Goal: Contribute content: Contribute content

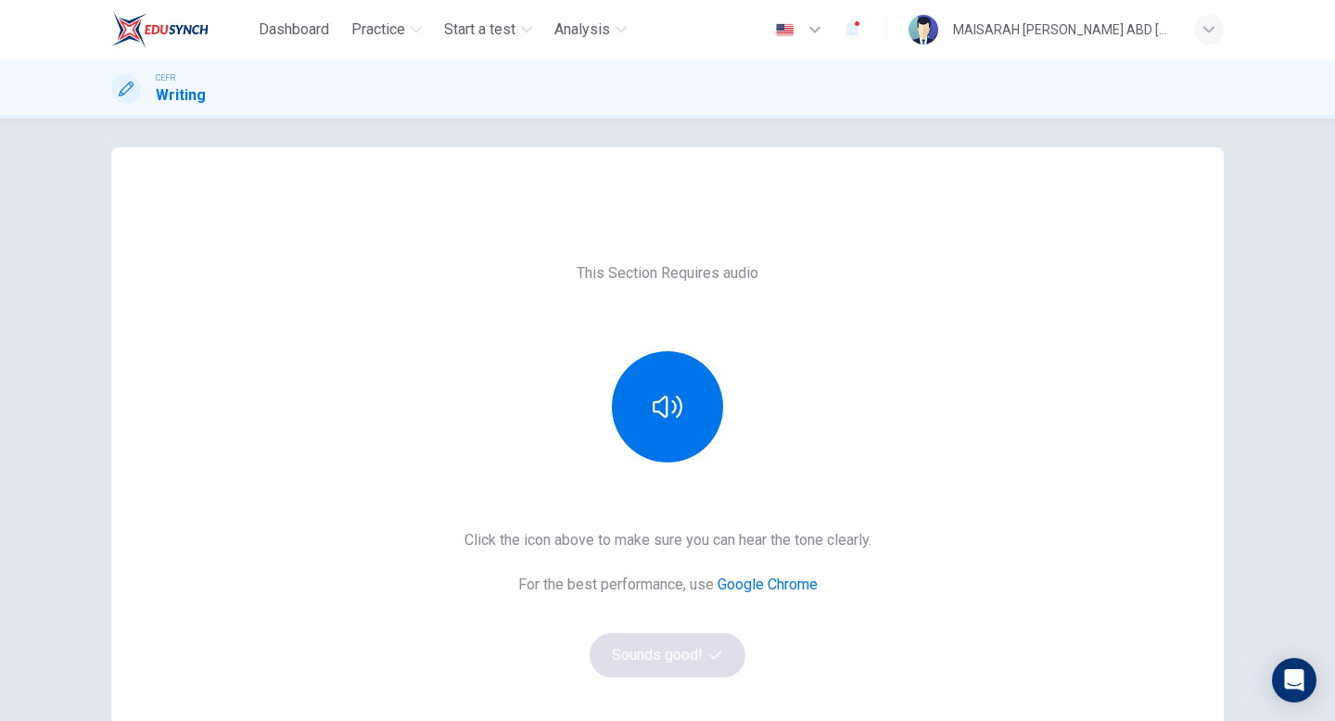
scroll to position [18, 0]
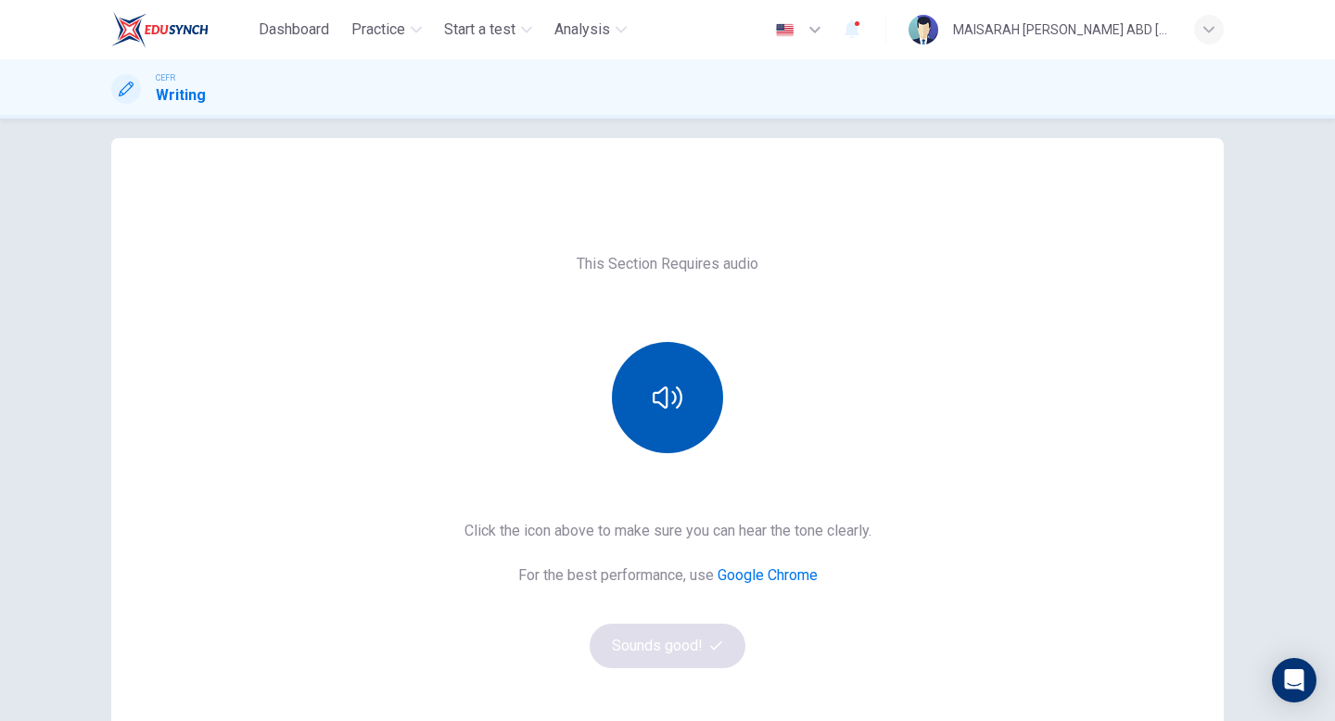
click at [667, 383] on icon "button" at bounding box center [668, 398] width 30 height 30
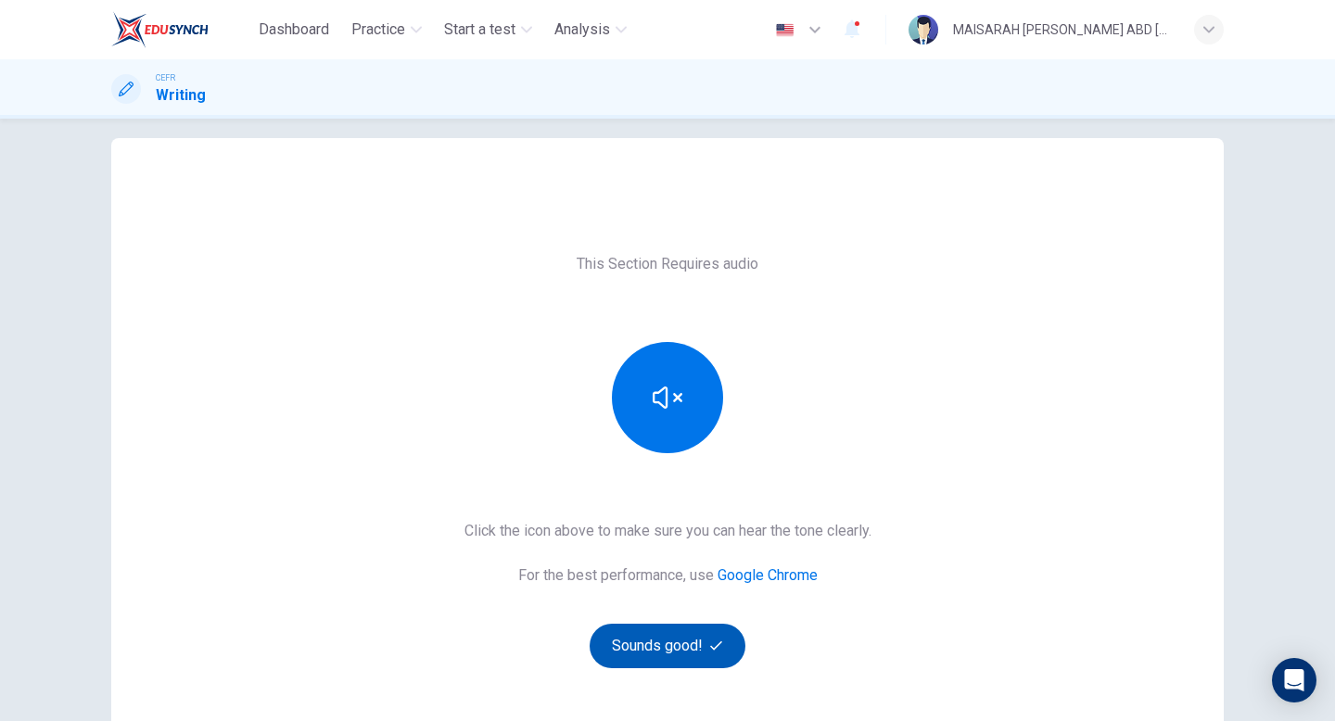
click at [662, 654] on button "Sounds good!" at bounding box center [668, 646] width 156 height 45
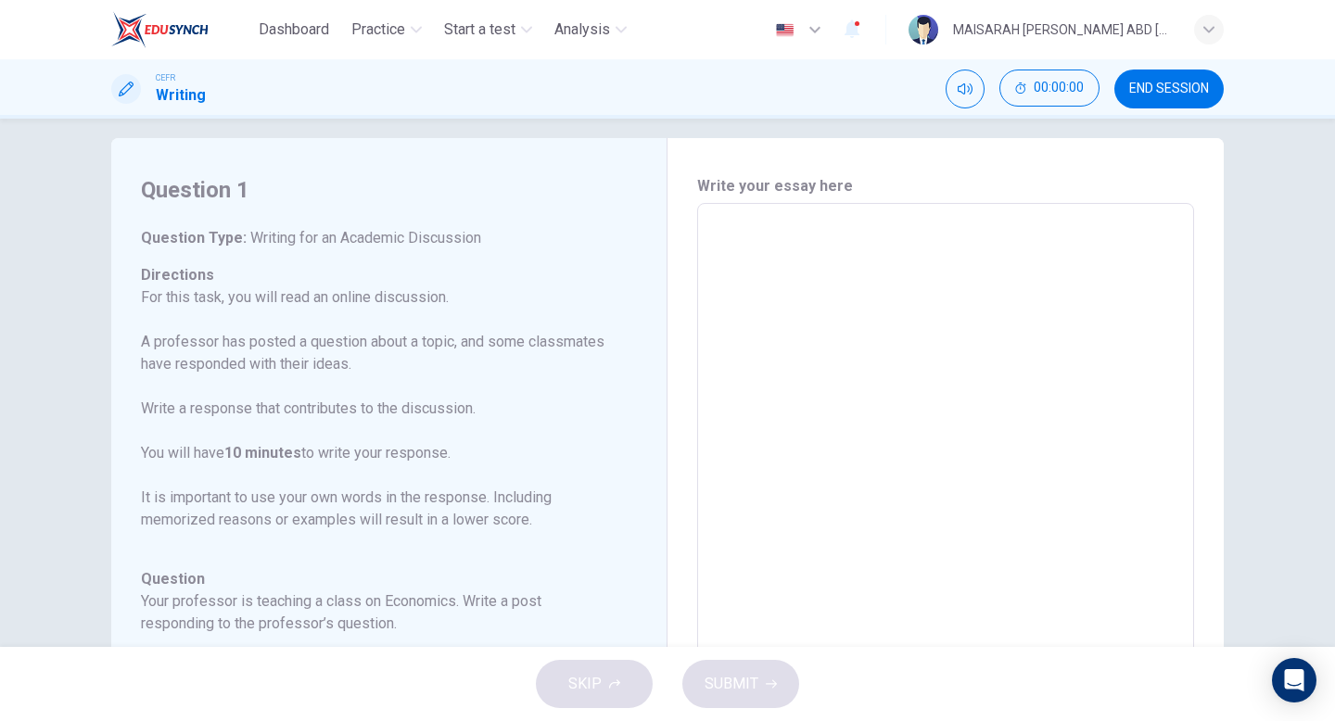
click at [797, 454] on textarea at bounding box center [945, 513] width 471 height 589
type textarea "i"
type textarea "x"
type textarea "im"
type textarea "x"
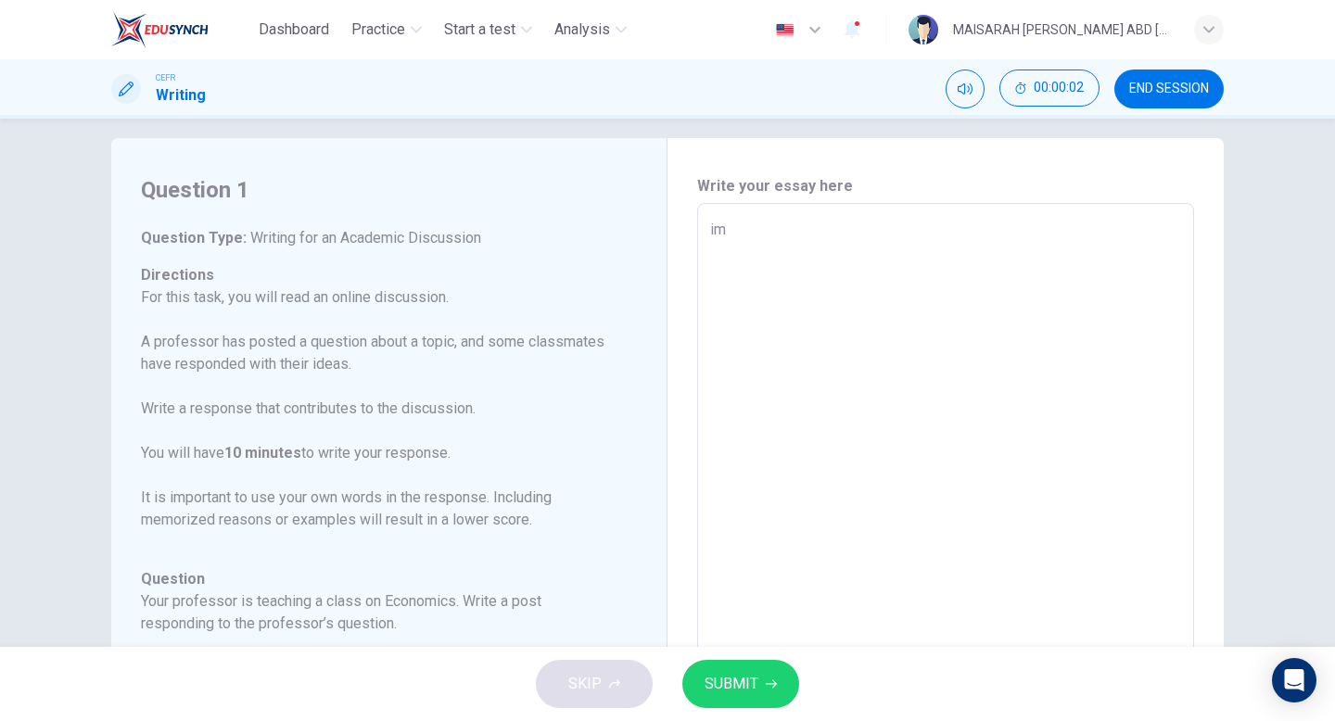
type textarea "im"
type textarea "x"
type textarea "im g"
type textarea "x"
type textarea "im go"
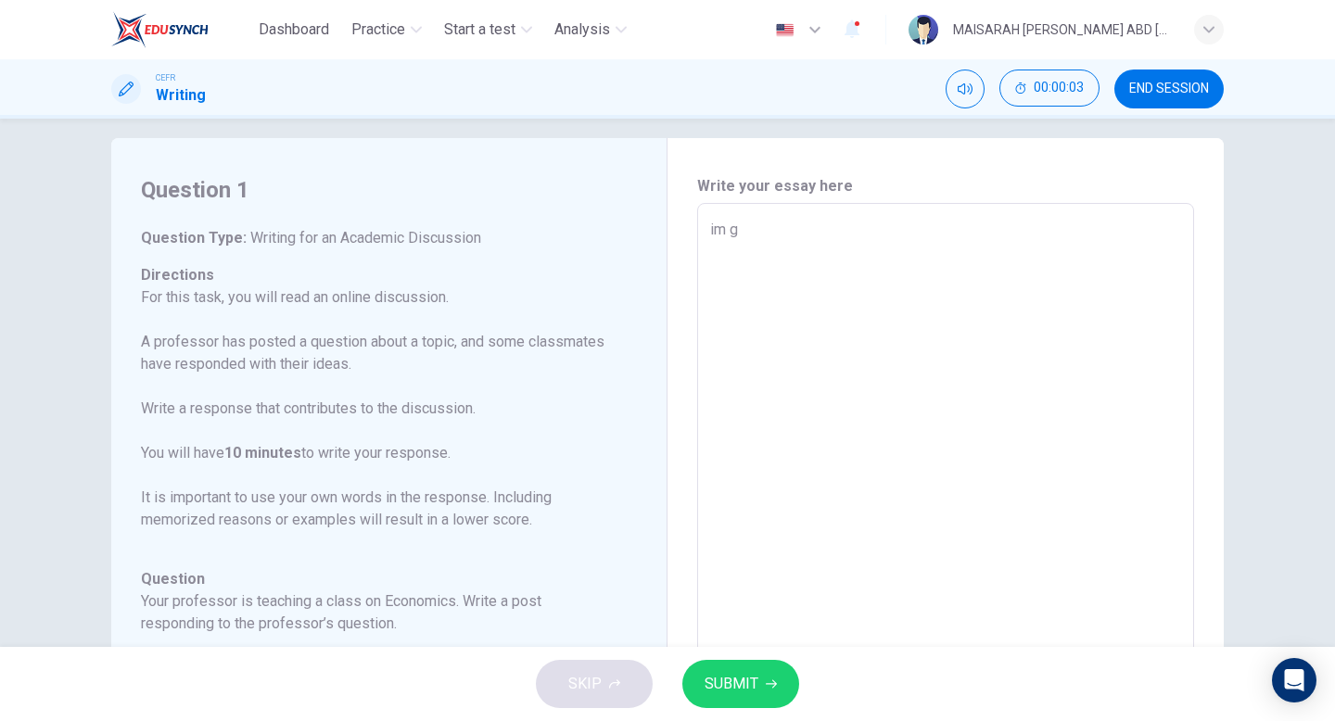
type textarea "x"
type textarea "im goi"
type textarea "x"
type textarea "im goin"
type textarea "x"
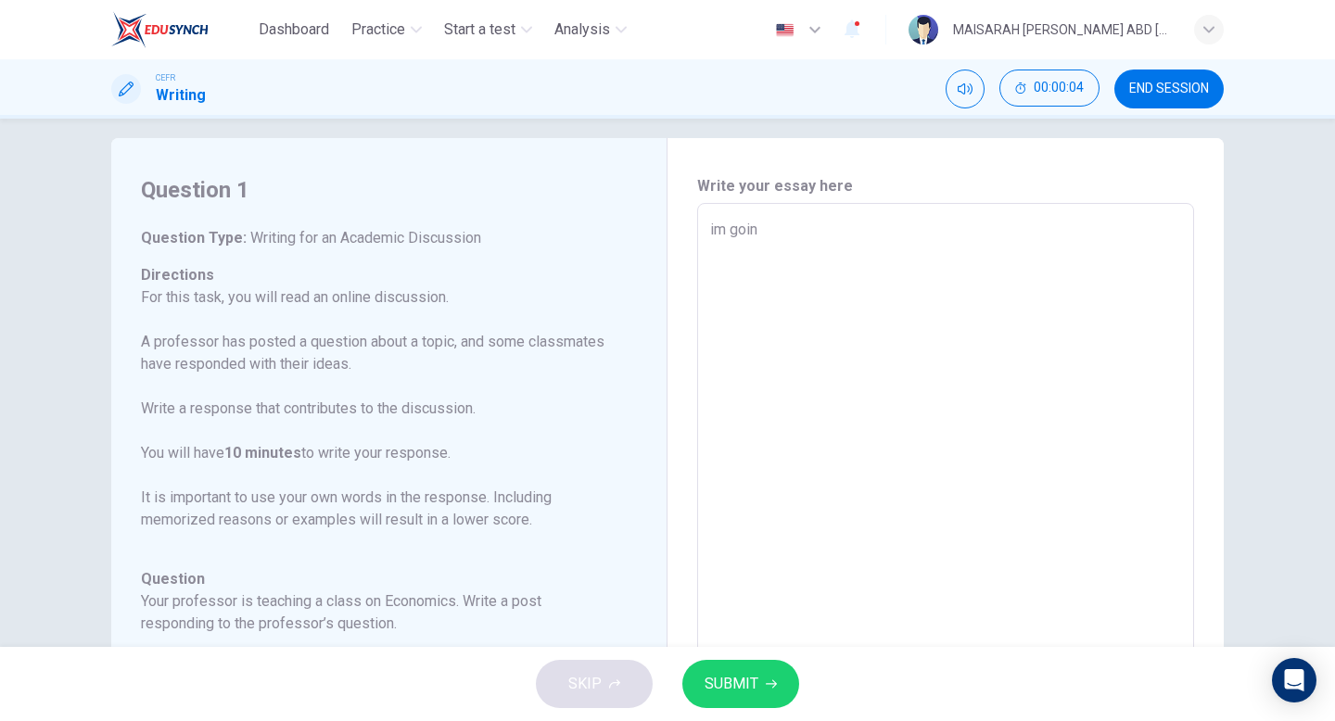
type textarea "im going"
type textarea "x"
type textarea "im going"
type textarea "x"
type textarea "im going t"
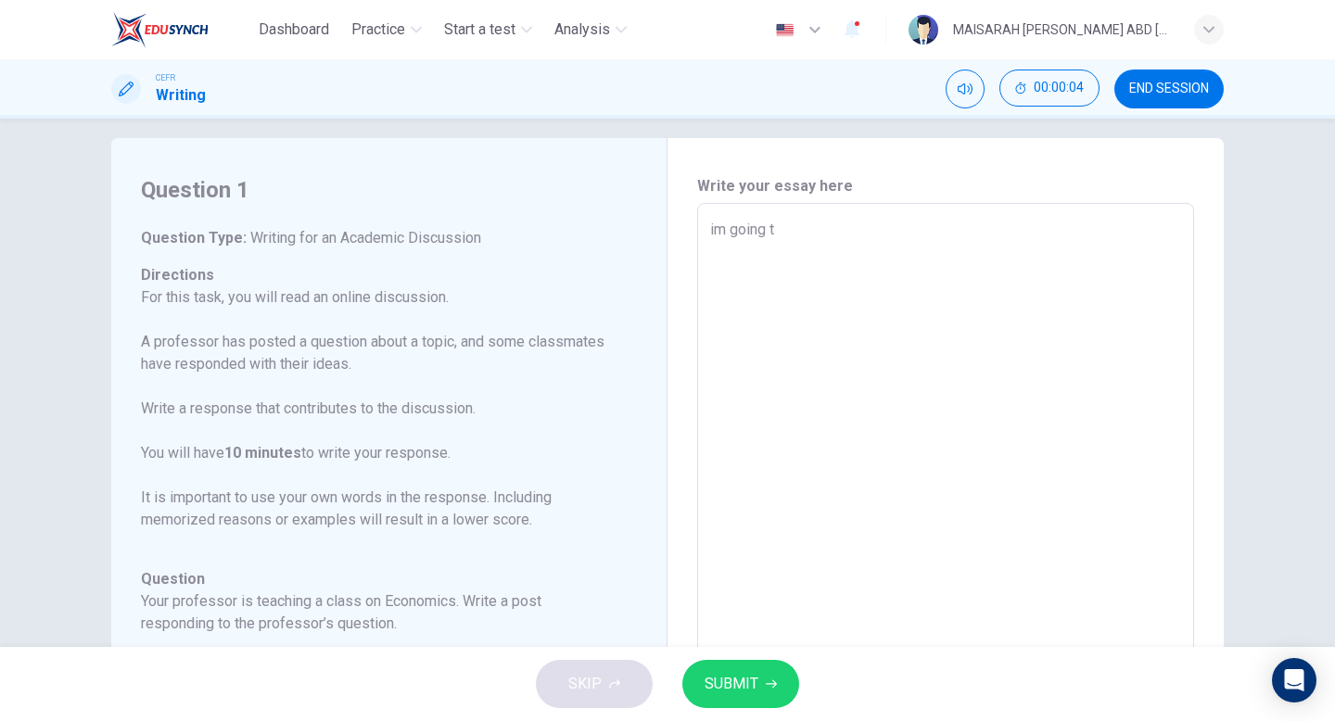
type textarea "x"
type textarea "im going to"
type textarea "x"
type textarea "im going to"
type textarea "x"
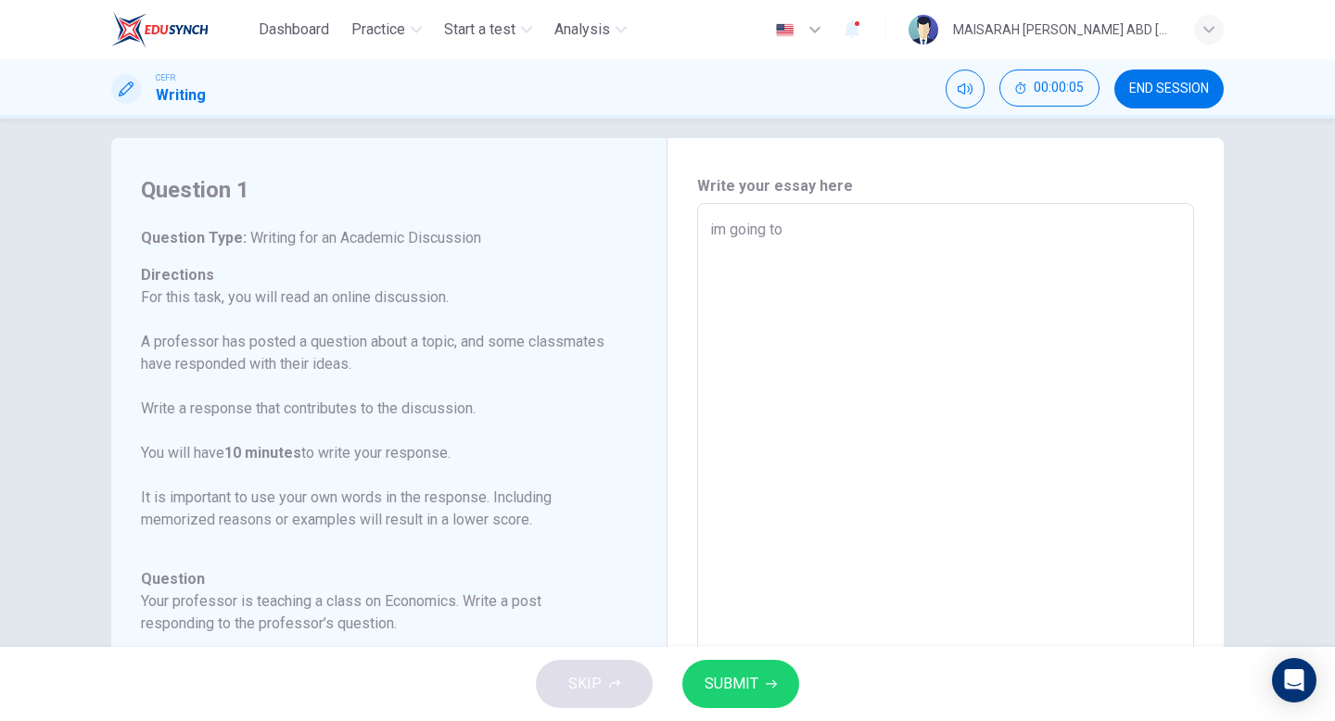
type textarea "im going to c"
type textarea "x"
type textarea "im going to cl"
type textarea "x"
type textarea "im going to cla"
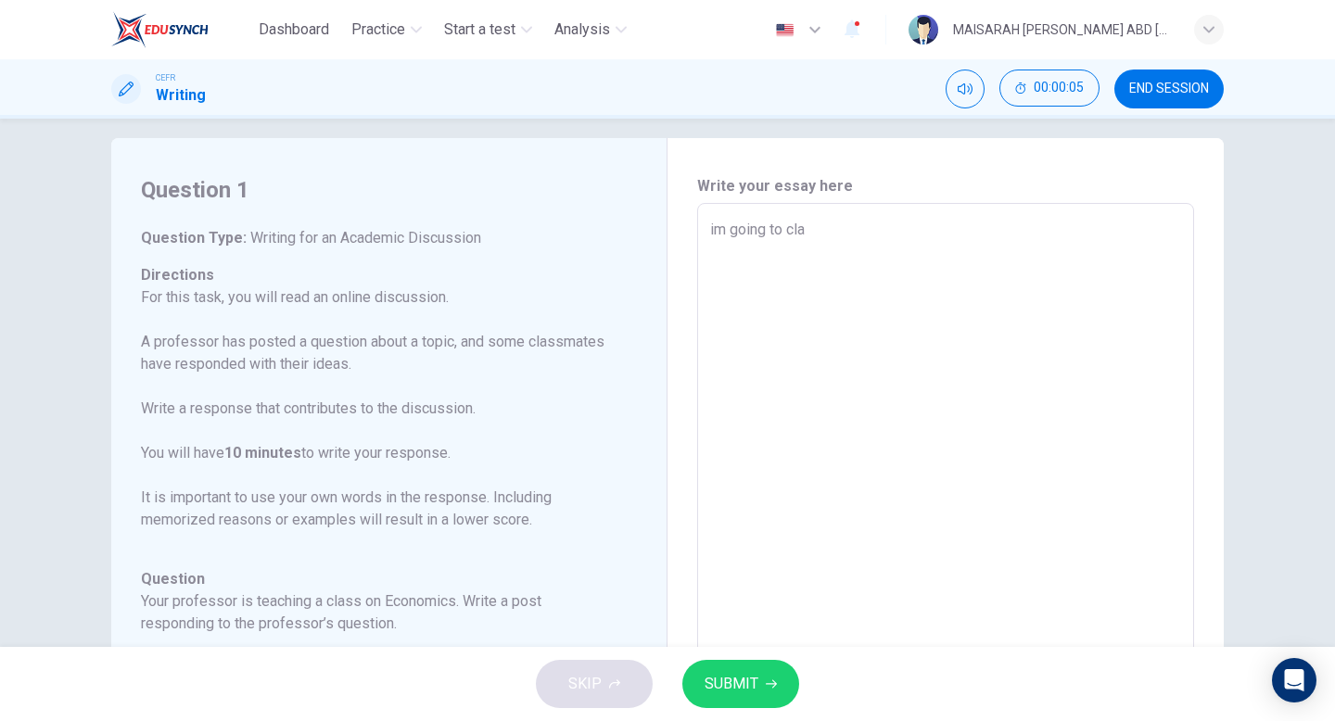
type textarea "x"
type textarea "im going to clas"
type textarea "x"
type textarea "im going to class"
type textarea "x"
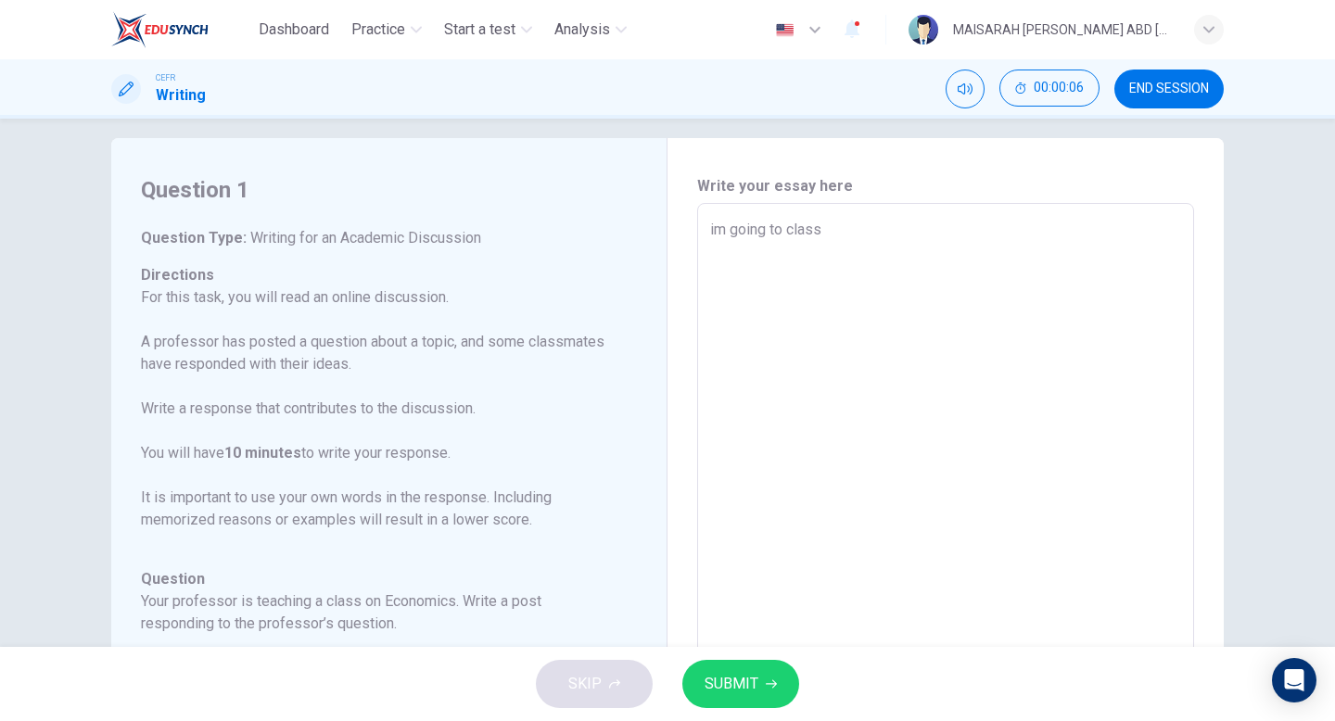
type textarea "im going to class"
type textarea "x"
type textarea "im going to class t"
type textarea "x"
type textarea "im going to class to"
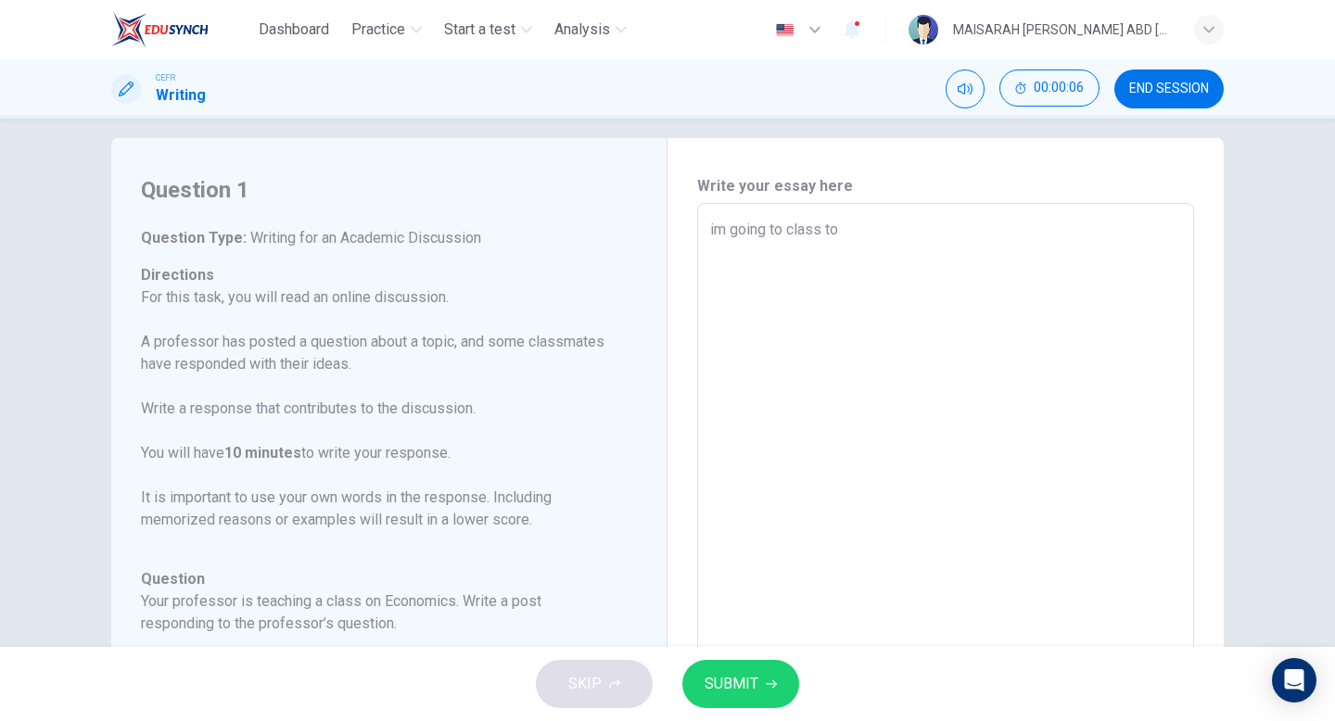
type textarea "x"
type textarea "im going to class tod"
type textarea "x"
type textarea "im going to class toda"
type textarea "x"
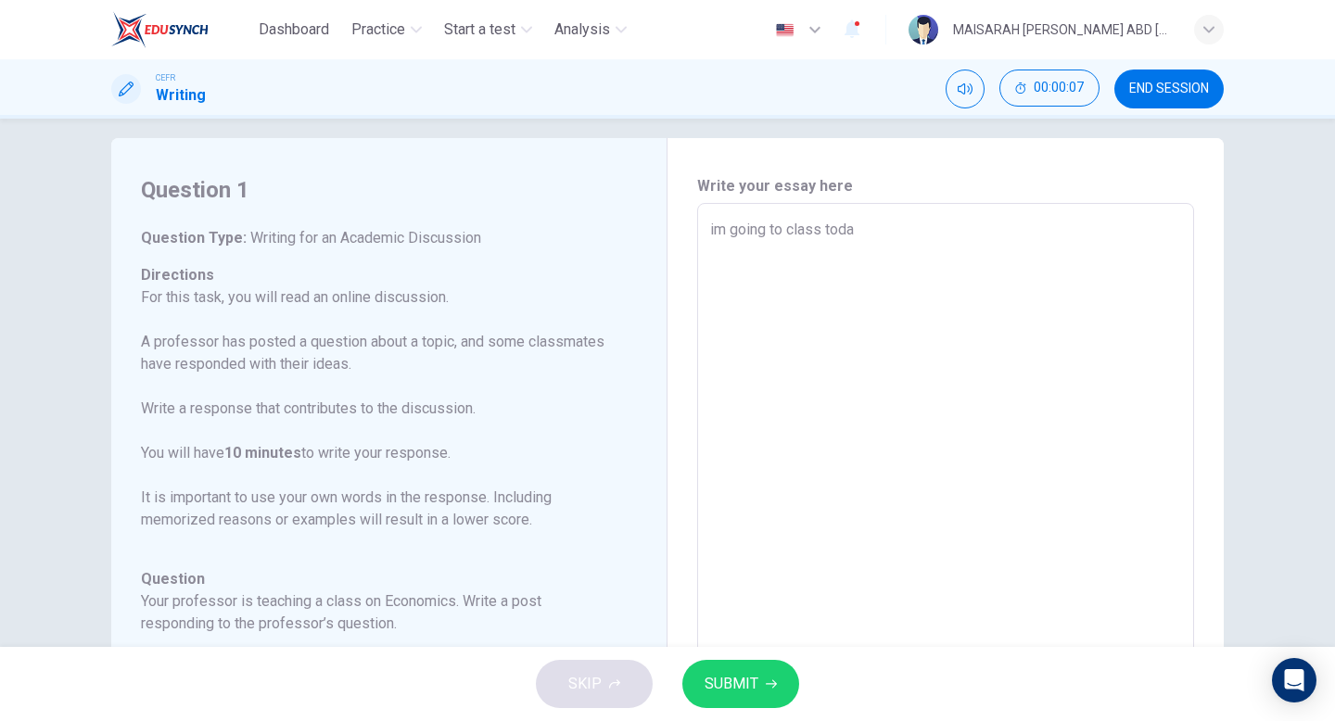
type textarea "im going to class today"
type textarea "x"
type textarea "im going to class today"
type textarea "x"
type textarea "im going to class today"
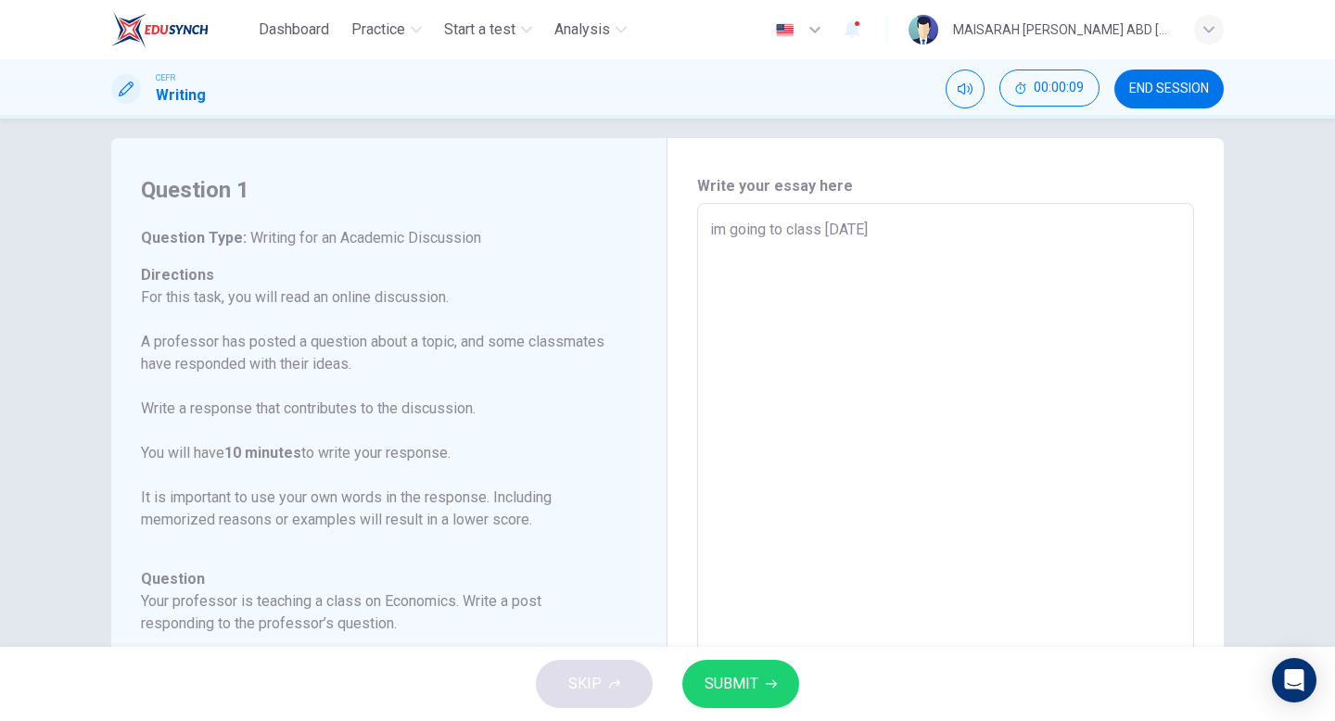
type textarea "x"
type textarea "im going to class today."
type textarea "x"
type textarea "im going to class today."
type textarea "x"
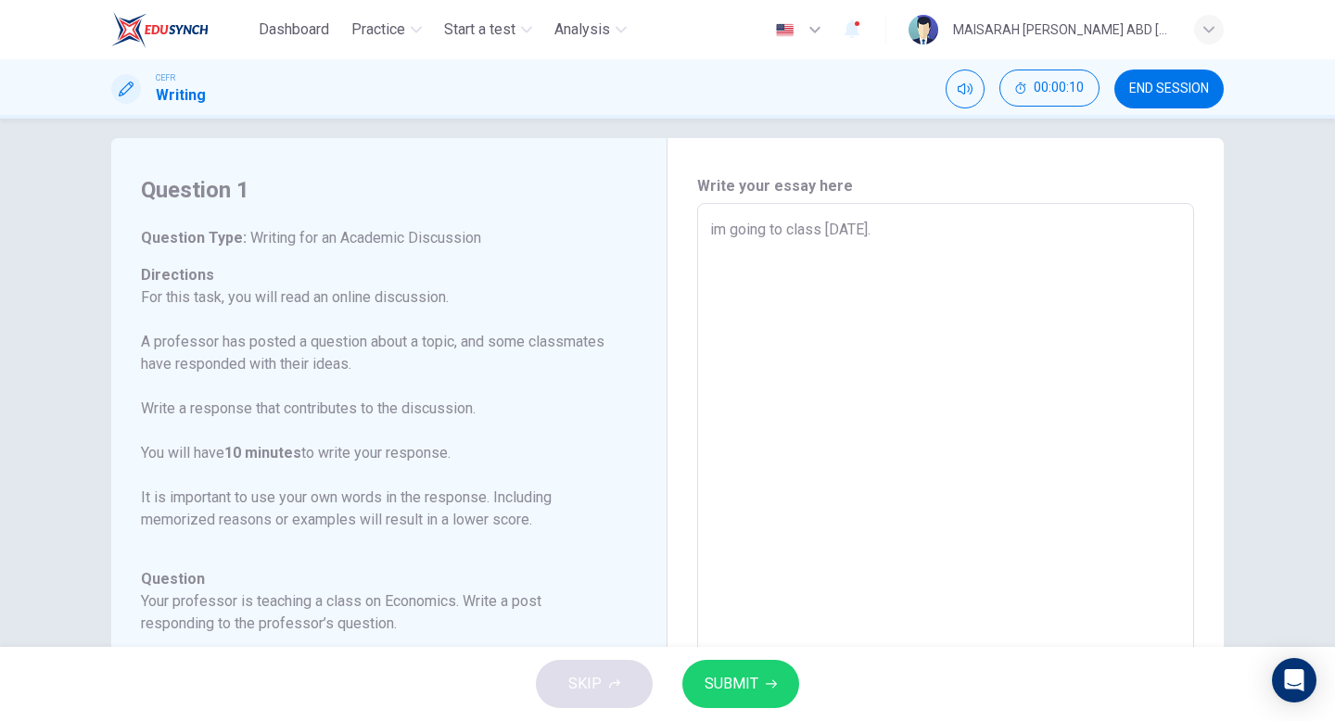
type textarea "im going to class today. j"
type textarea "x"
type textarea "im going to class today. j"
drag, startPoint x: 888, startPoint y: 262, endPoint x: 676, endPoint y: 223, distance: 216.1
click at [676, 223] on div "Write your essay here im going to class today. j x ​ Word count : 6" at bounding box center [946, 513] width 556 height 751
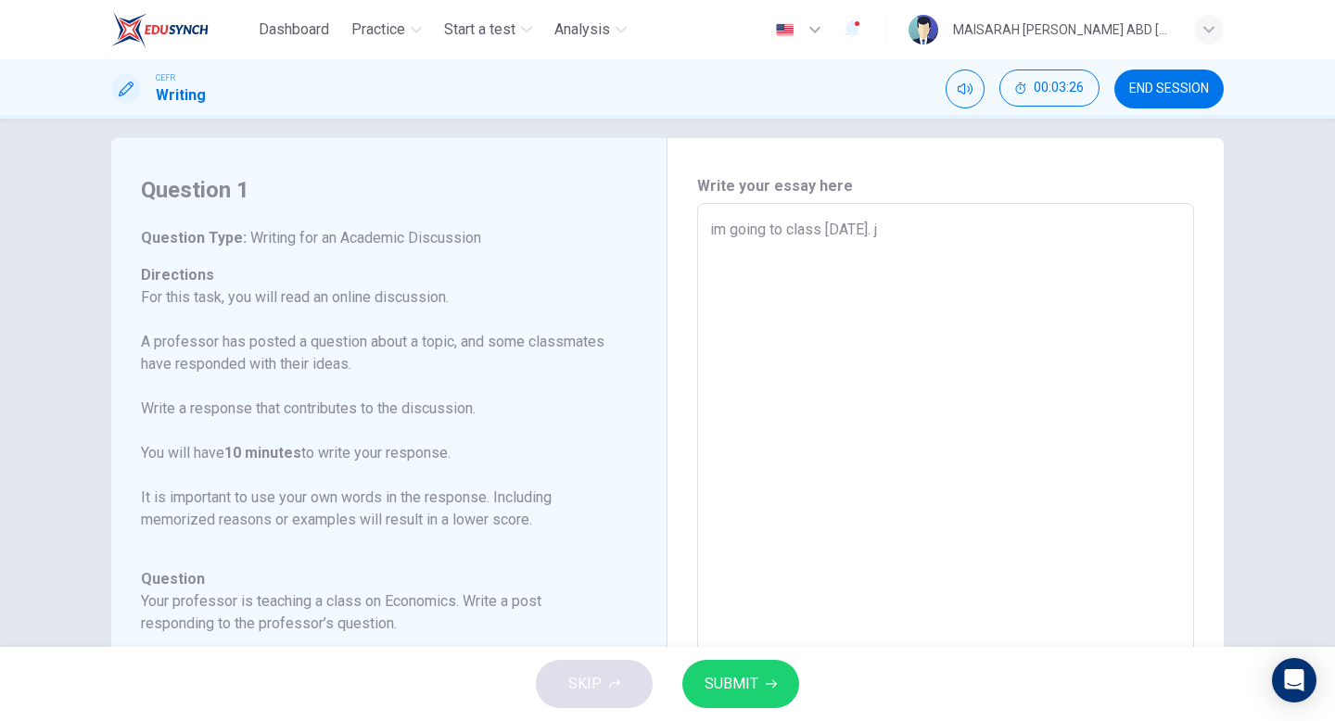
click at [767, 236] on textarea "im going to class today. j" at bounding box center [945, 513] width 471 height 589
click at [792, 217] on div "im going to class today. j x ​" at bounding box center [945, 512] width 497 height 619
click at [808, 235] on textarea "im going to class today. j" at bounding box center [945, 513] width 471 height 589
click at [817, 223] on textarea "im going to class today. j" at bounding box center [945, 513] width 471 height 589
click at [750, 226] on textarea "im going to class today. j" at bounding box center [945, 513] width 471 height 589
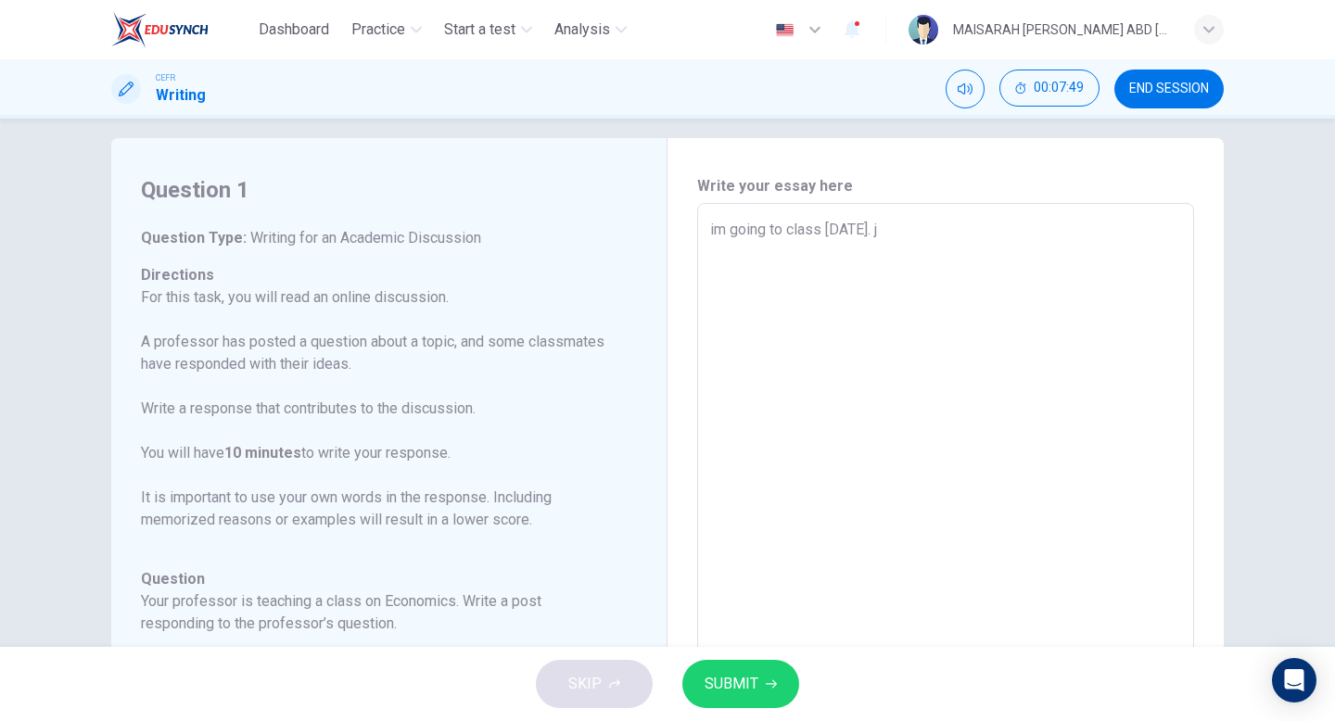
click at [719, 231] on textarea "im going to class today. j" at bounding box center [945, 513] width 471 height 589
click at [886, 214] on div "im going to class today. j x ​" at bounding box center [945, 512] width 497 height 619
type textarea "x"
click at [902, 233] on textarea "im going to class today. j" at bounding box center [945, 513] width 471 height 589
type textarea "im going to class today. jj"
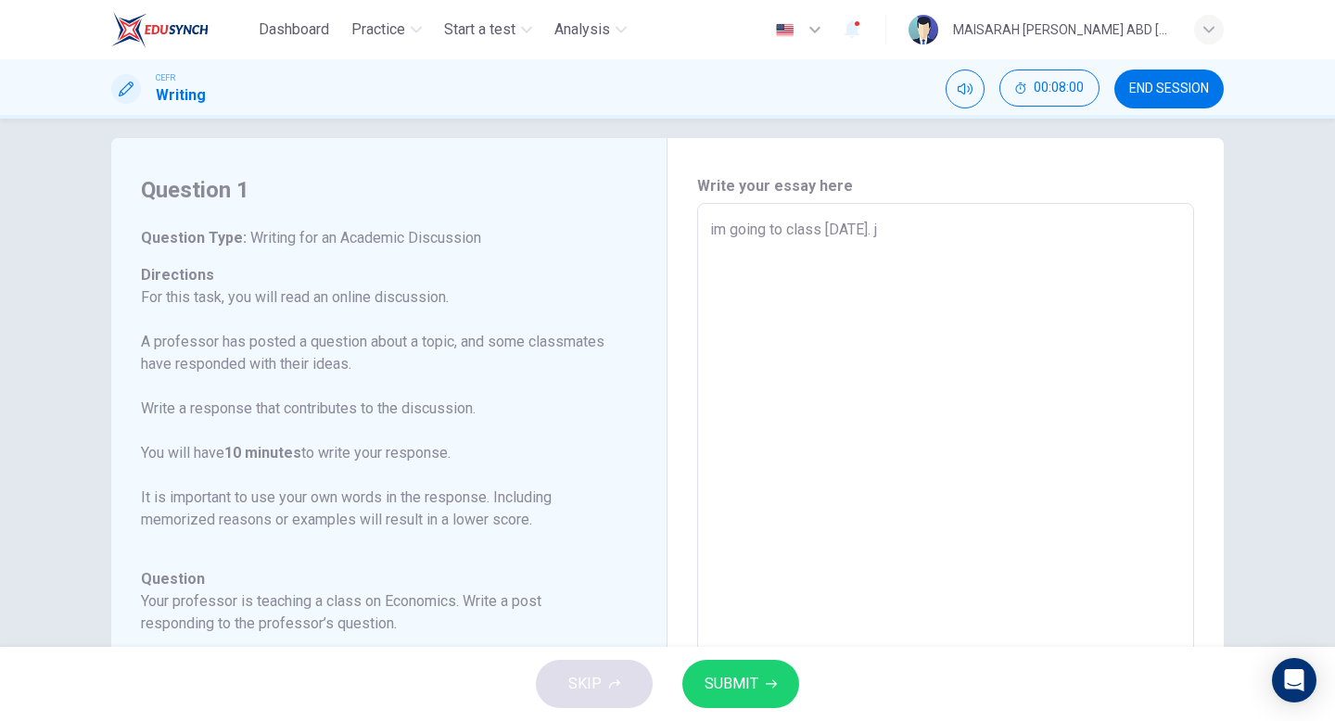
type textarea "x"
type textarea "im going to class today. jjj"
type textarea "x"
type textarea "im going to class today. jjjk"
type textarea "x"
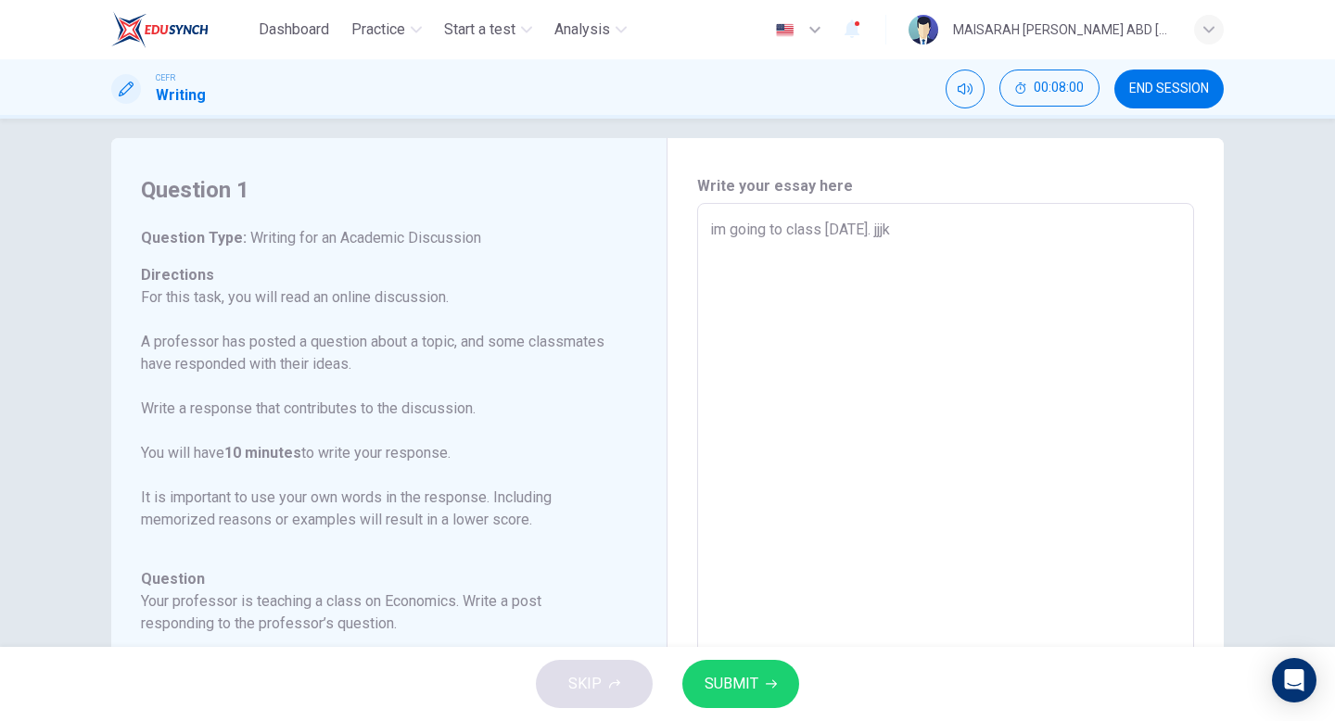
type textarea "im going to class today. jjjko"
type textarea "x"
type textarea "im going to class today. jjjkoj"
type textarea "x"
type textarea "im going to class today. jjjkoj;"
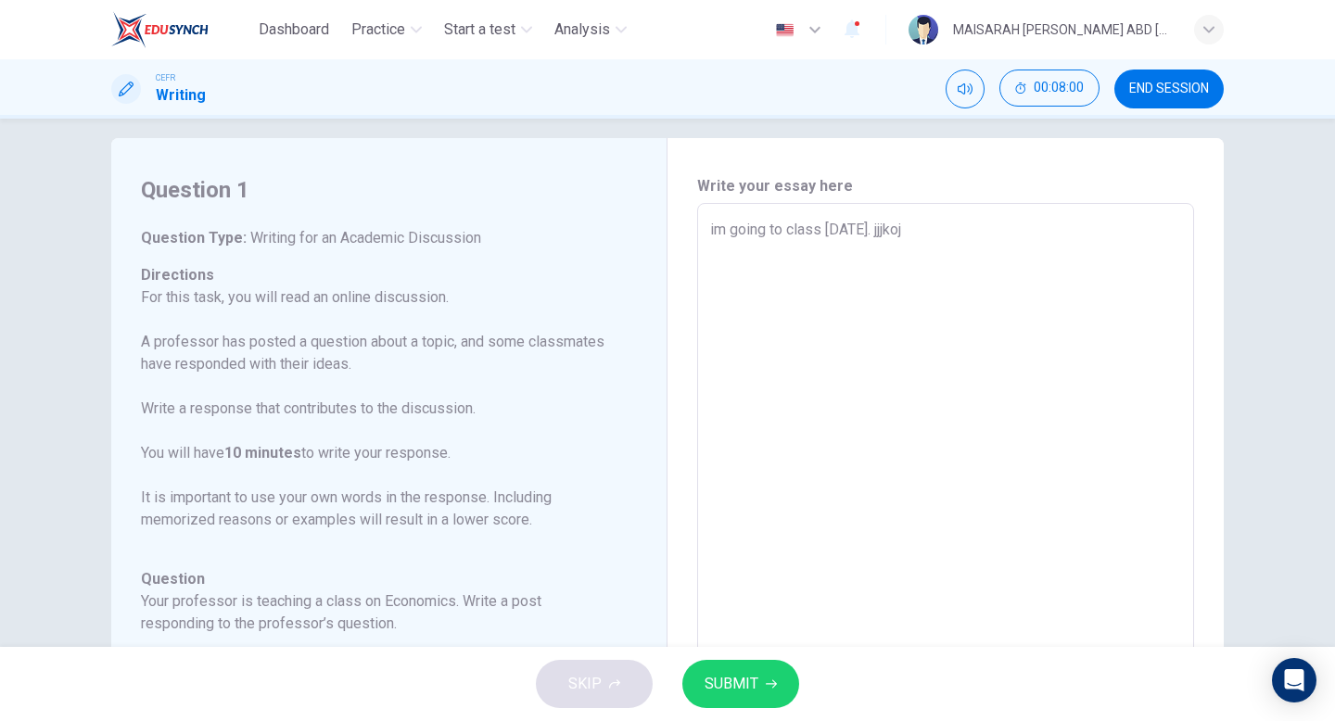
type textarea "x"
type textarea "im going to class today. jjjkoj;p"
type textarea "x"
type textarea "im going to class today. jjjkoj;pk"
type textarea "x"
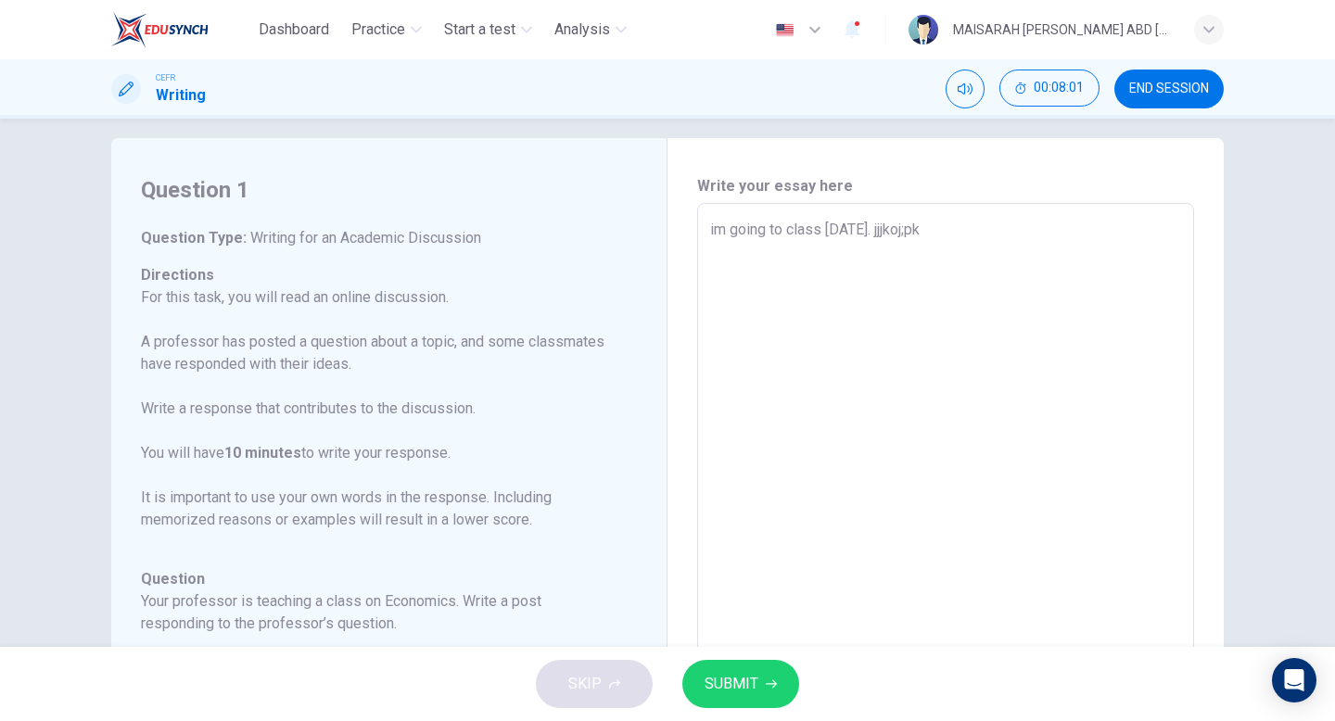
type textarea "im going to class today. jjjkoj;pk'"
type textarea "x"
type textarea "im going to class today. jjjkoj;pk'p"
type textarea "x"
type textarea "im going to class today. jjjkoj;pk'pl"
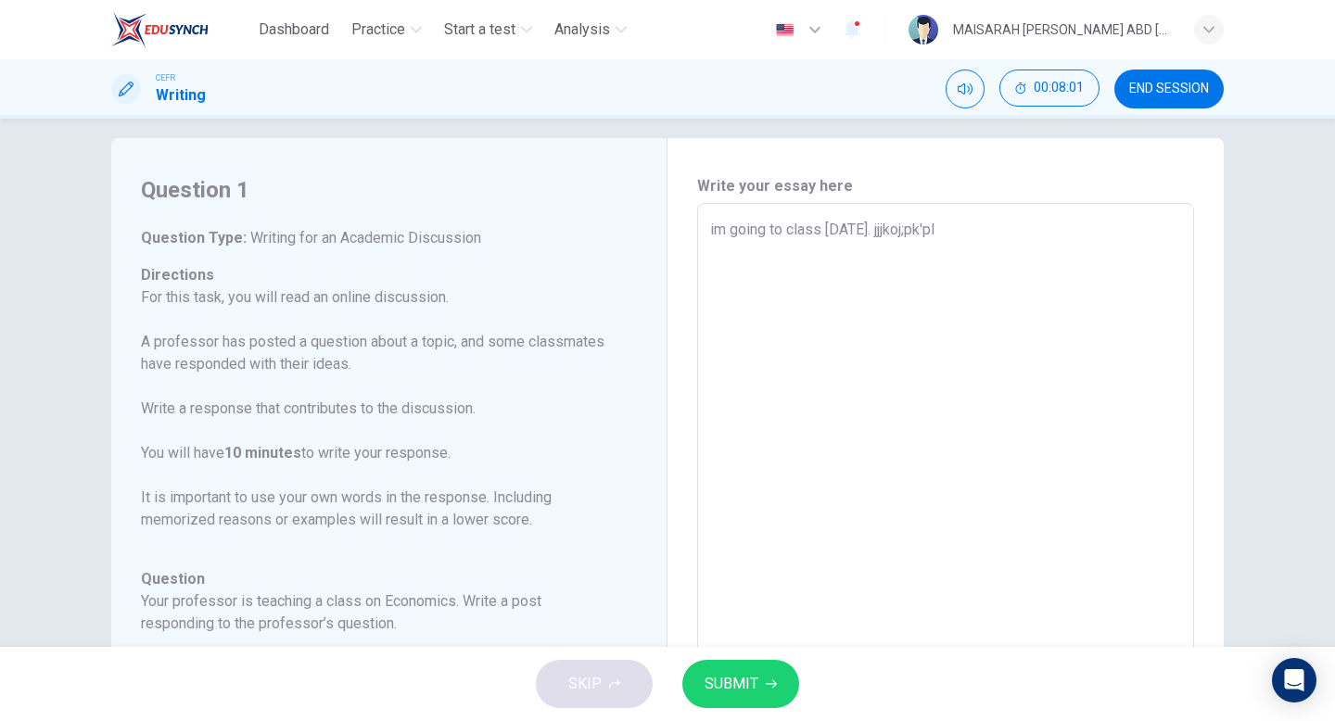
type textarea "x"
type textarea "im going to class today. jjjkoj;pk'pl["
type textarea "x"
type textarea "im going to class today. jjjkoj;pk'pl[l"
type textarea "x"
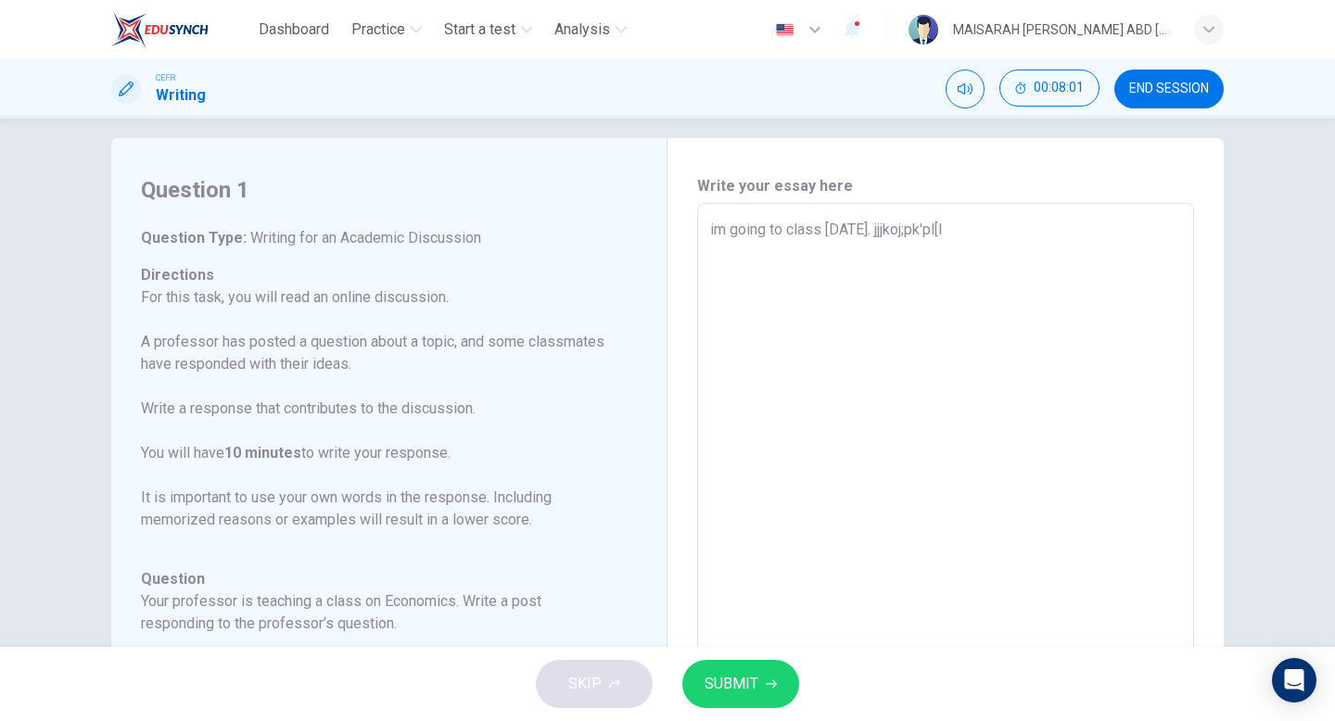
type textarea "im going to class today. jjjkoj;pk'pl[l["
type textarea "x"
type textarea "im going to class today. jjjkoj;pk'pl[l[l"
type textarea "x"
type textarea "im going to class today. jjjkoj;pk'pl[l[l[]"
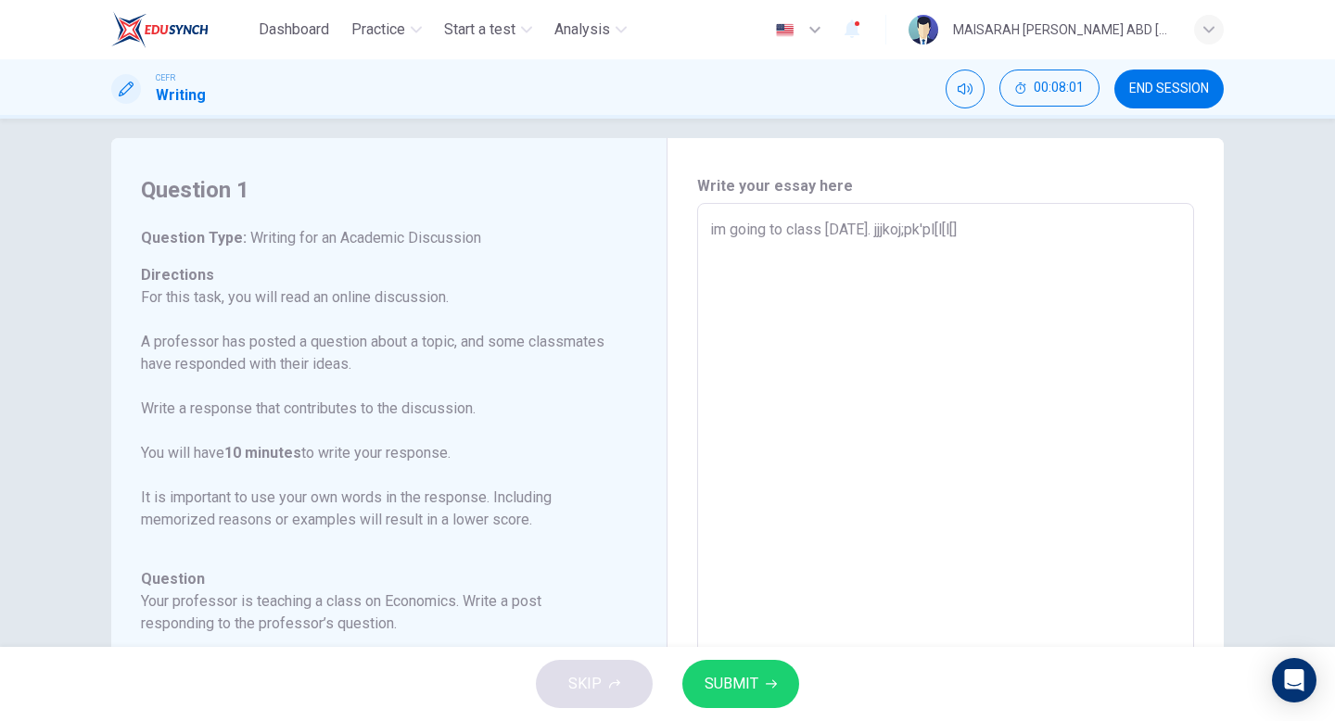
type textarea "x"
type textarea "im going to class today. jjjkoj;pk'pl[l[l[];"
type textarea "x"
type textarea "im going to class today. jjjkoj;pk'pl[l[l[];[]"
type textarea "x"
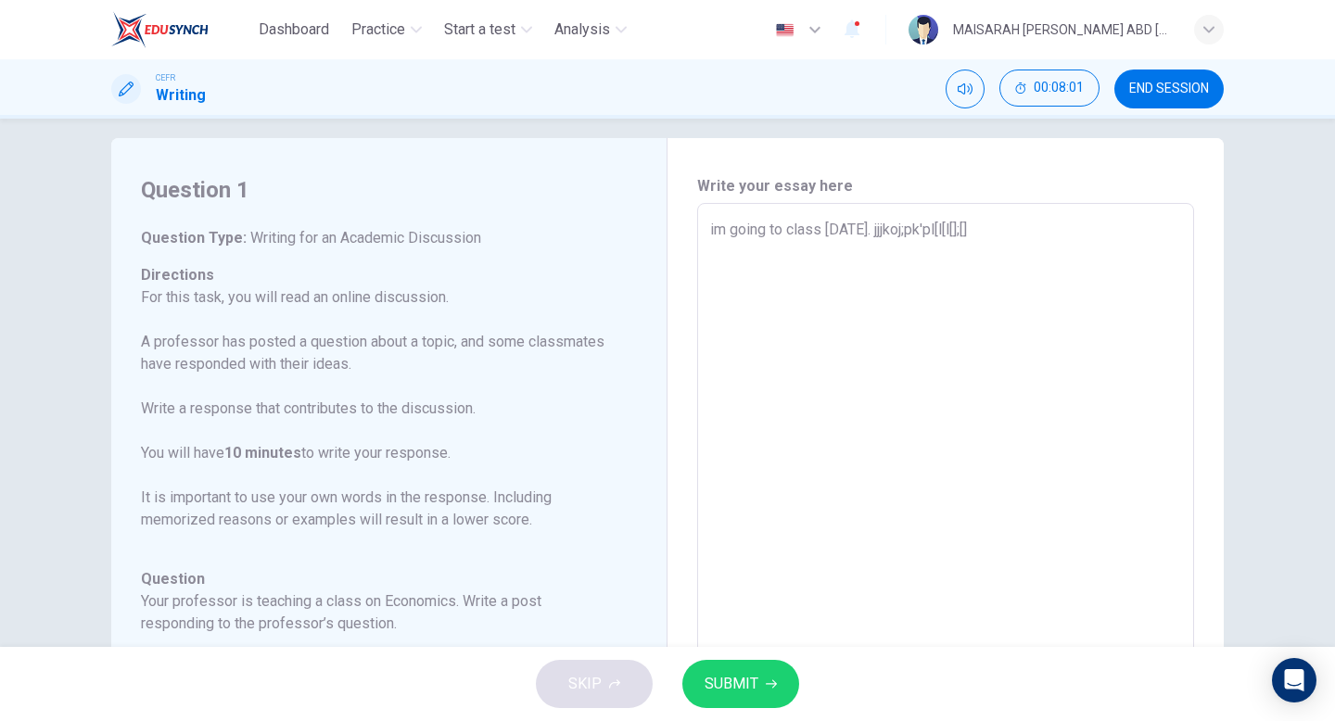
type textarea "im going to class today. jjjkoj;pk'pl[l[l[];[]l"
type textarea "x"
type textarea "im going to class today. jjjkoj;pk'pl[l[l[];[]l["
type textarea "x"
type textarea "im going to class today. jjjkoj;pk'pl[l[l[];[]l[]"
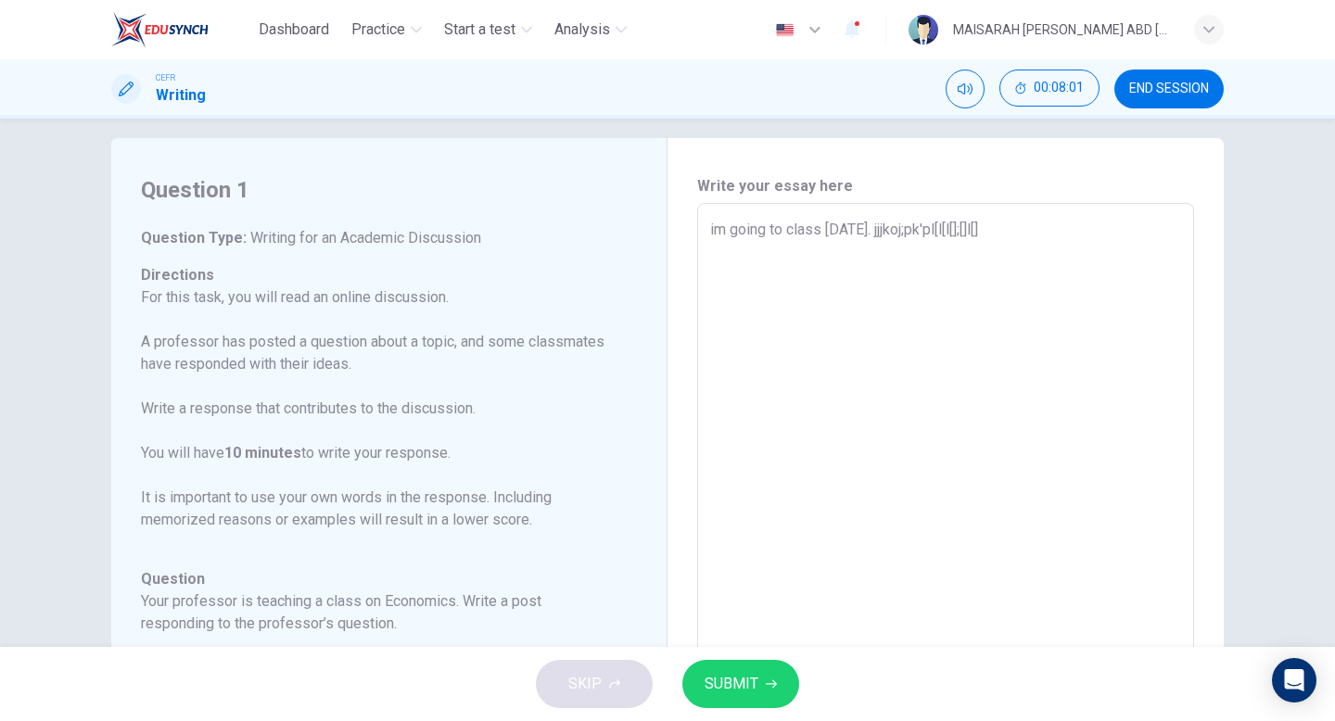
type textarea "x"
type textarea "im going to class today. jjjkoj;pk'pl[l[l[];[]l[]l"
type textarea "x"
type textarea "im going to class today. jjjkoj;pk'pl[l[l[];[]l[]l["
type textarea "x"
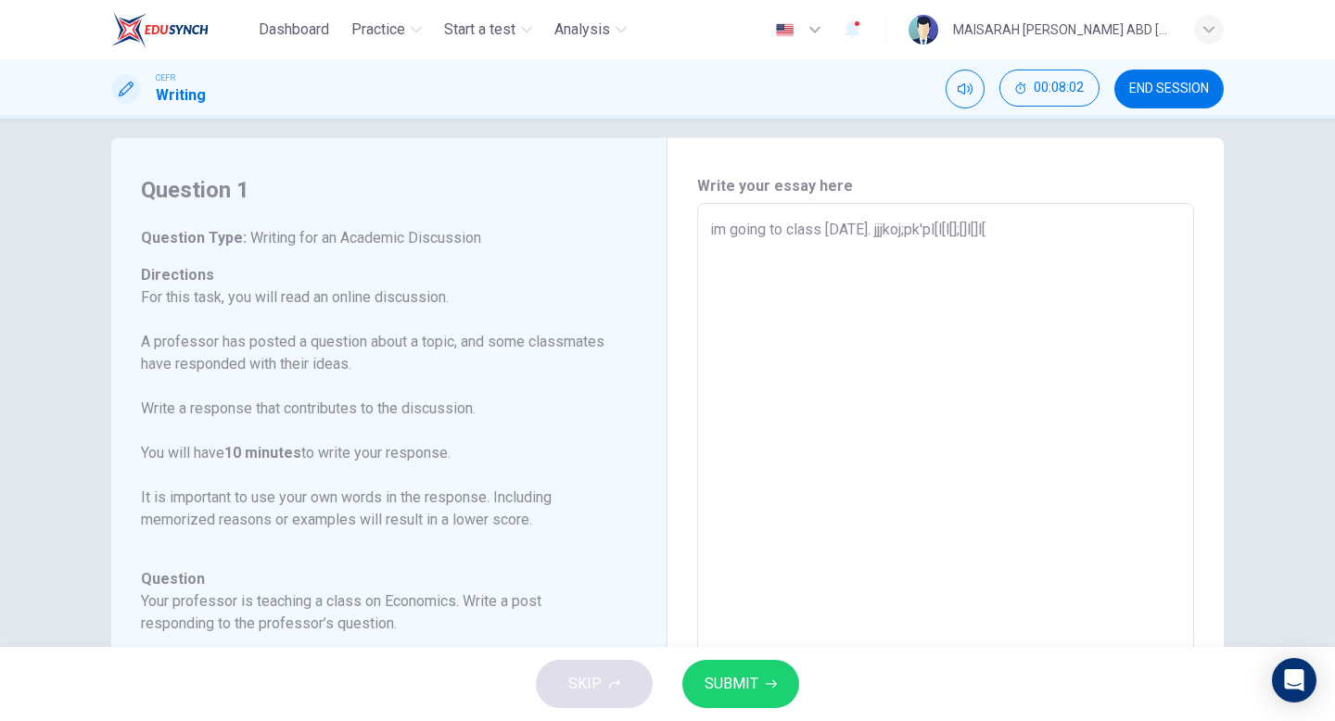
type textarea "im going to class today. jjjkoj;pk'pl[l[l[];[]l[]l"
type textarea "x"
type textarea "im going to class today. jjjkoj;pk'pl[l[l[];[]l[]"
type textarea "x"
type textarea "im going to class today. jjjkoj;pk'pl[l[l[];[]l["
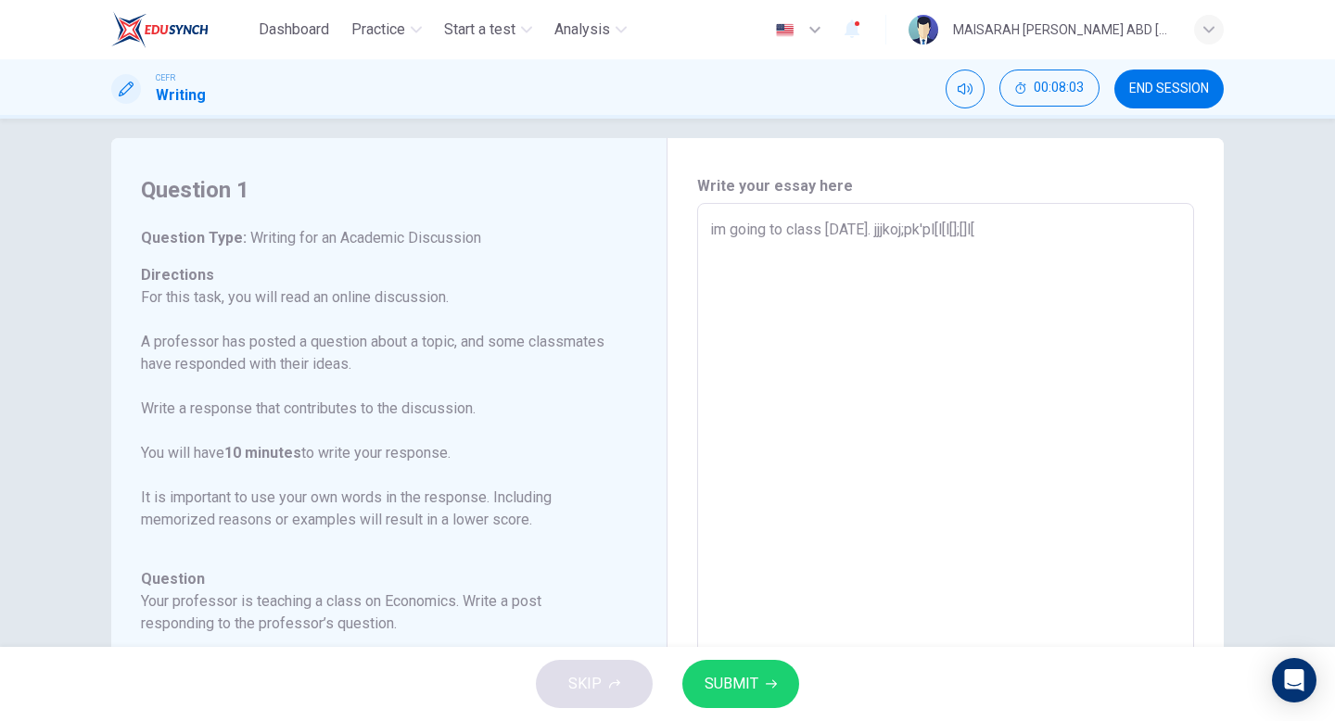
type textarea "x"
type textarea "im going to class today. jjjkoj;pk'pl[l[l[];[]l"
type textarea "x"
type textarea "im going to class today. jjjkoj;pk'pl[l[l[];[]"
type textarea "x"
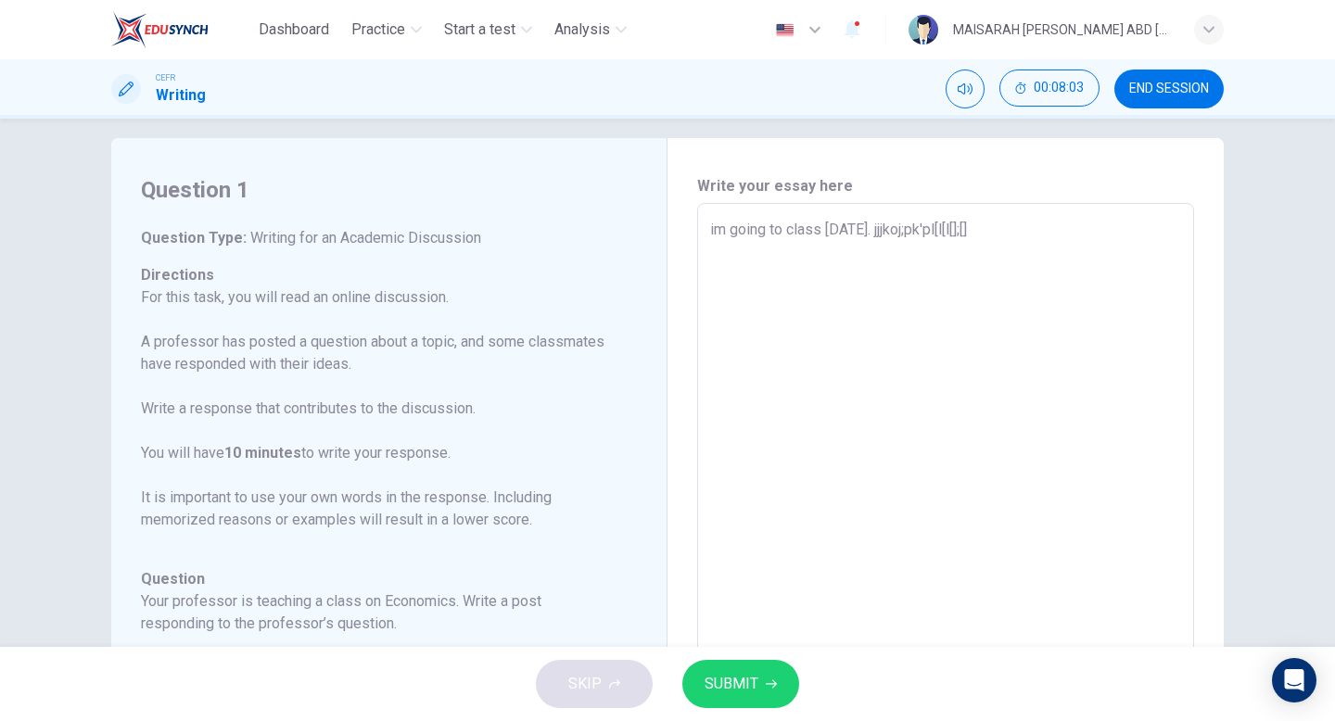
type textarea "im going to class today. jjjkoj;pk'pl[l[l[];["
type textarea "x"
type textarea "im going to class today. jjjkoj;pk'pl[l[l[];"
type textarea "x"
type textarea "im going to class today. jjjkoj;pk'pl[l[l[]"
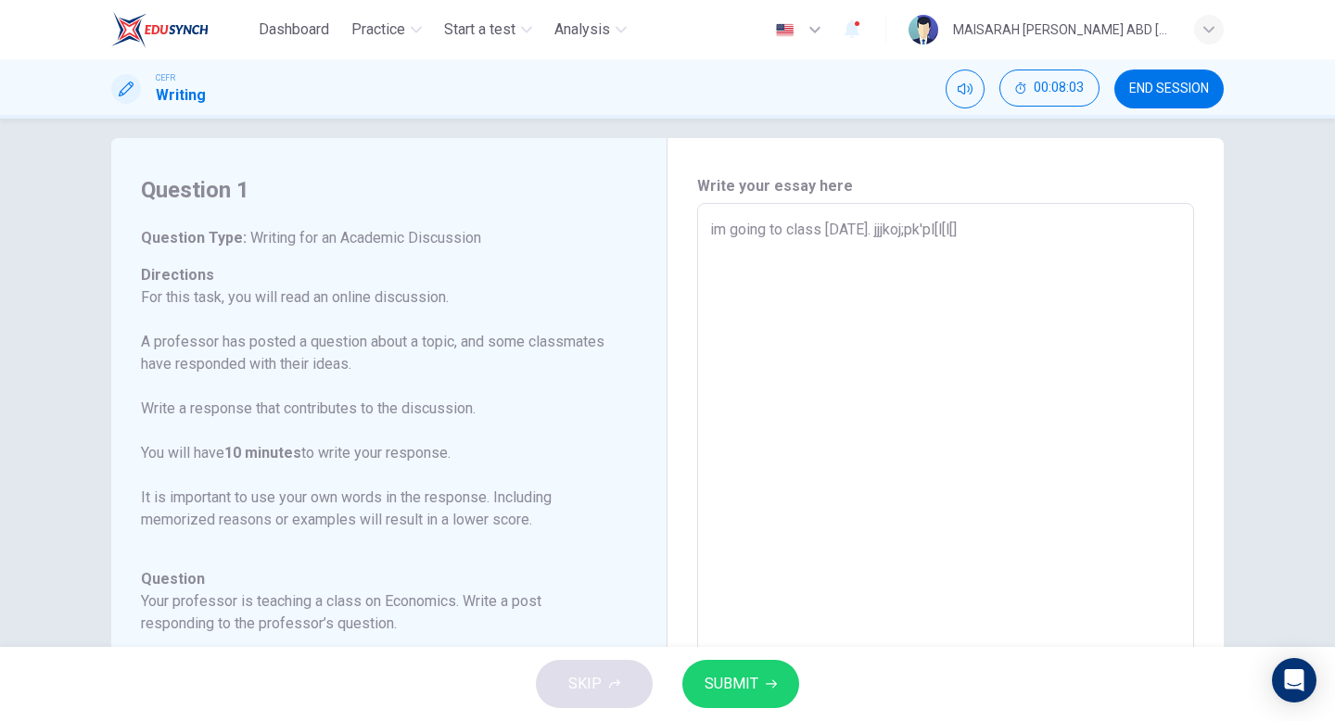
type textarea "x"
type textarea "im going to class today. jjjkoj;pk'pl[l[l["
type textarea "x"
type textarea "im going to class today. jjjkoj;pk'pl[l[l"
type textarea "x"
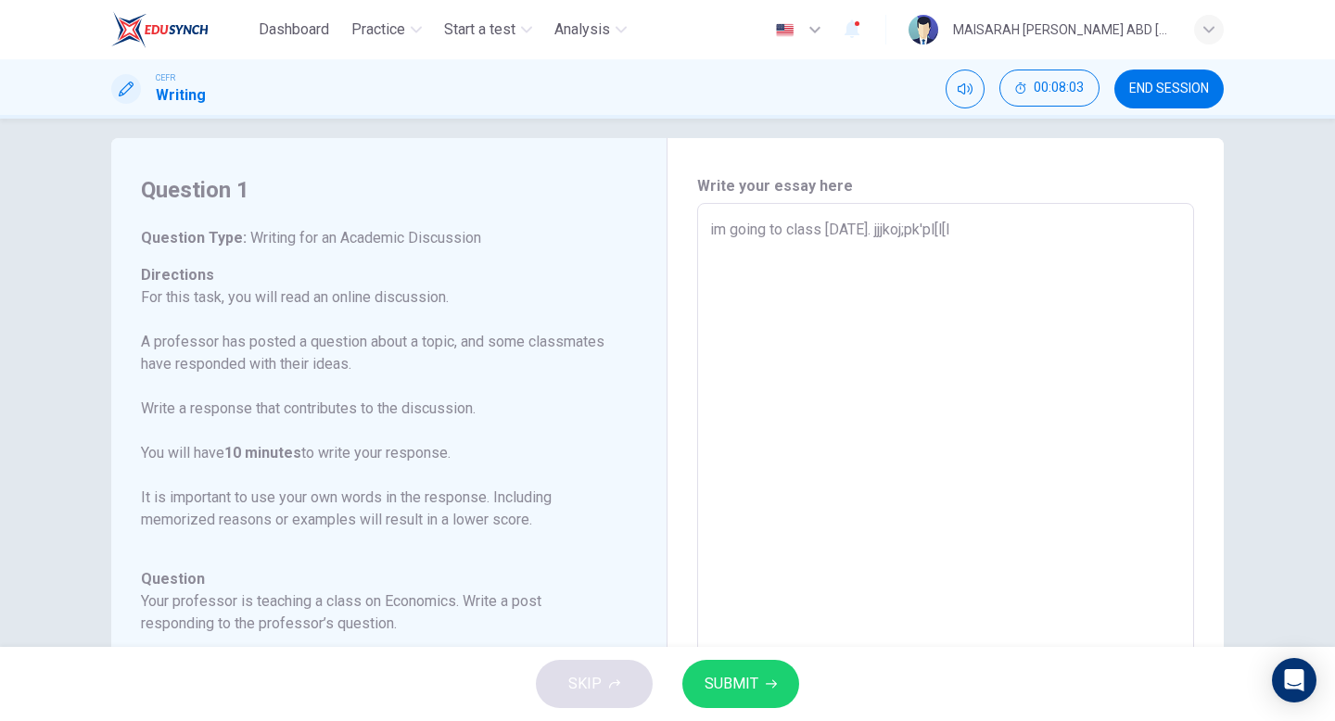
type textarea "im going to class today. jjjkoj;pk'pl[l["
type textarea "x"
type textarea "im going to class today. jjjkoj;pk'pl[l"
type textarea "x"
type textarea "im going to class today. jjjkoj;pk'pl["
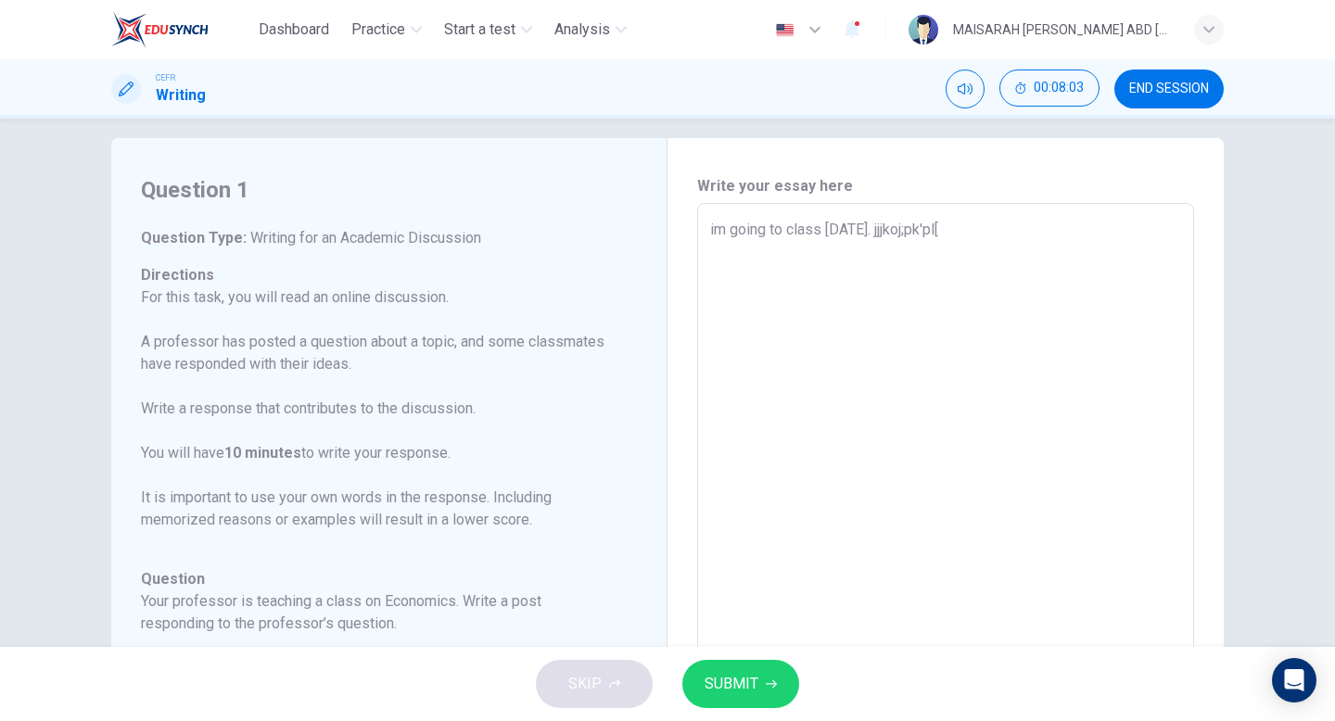
type textarea "x"
type textarea "im going to class today. jjjkoj;pk'pl"
type textarea "x"
type textarea "im going to class today. jjjkoj;pk'p"
type textarea "x"
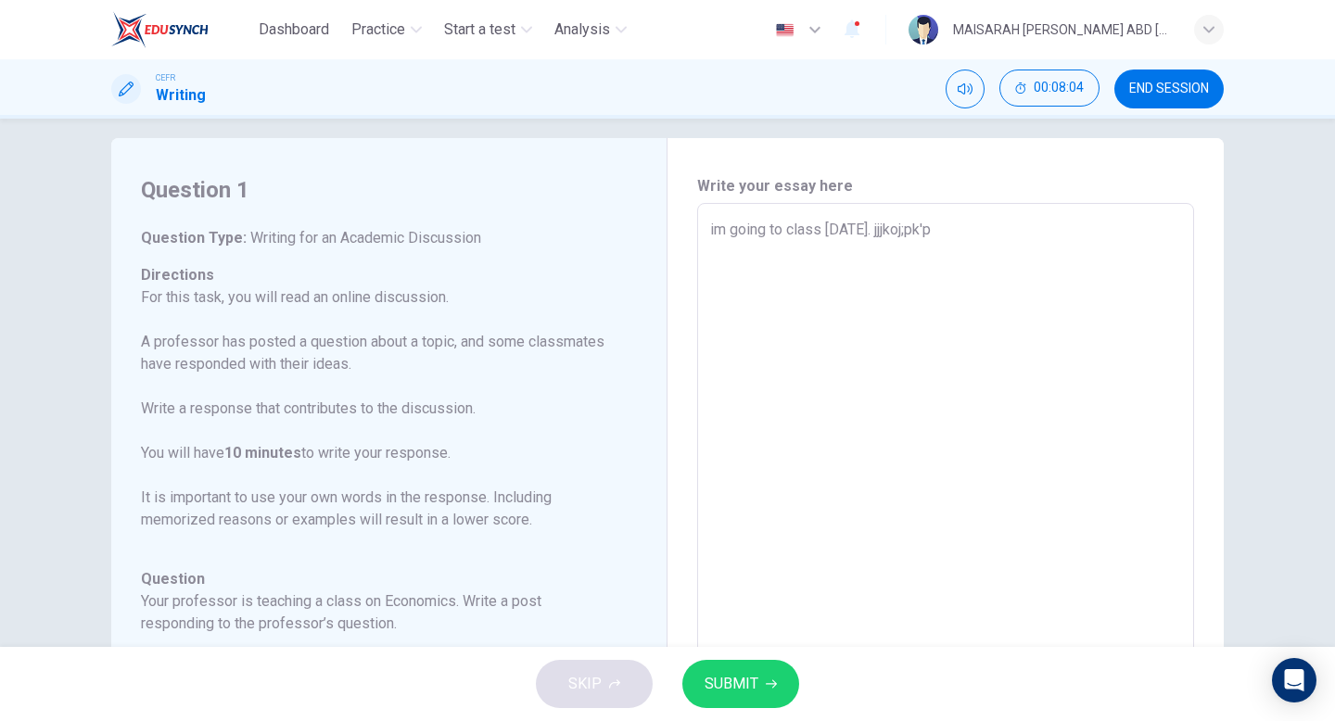
type textarea "im going to class today. jjjkoj;pk'"
type textarea "x"
type textarea "im going to class today. jjjkoj;pk"
type textarea "x"
type textarea "im going to class today. jjjkoj;p"
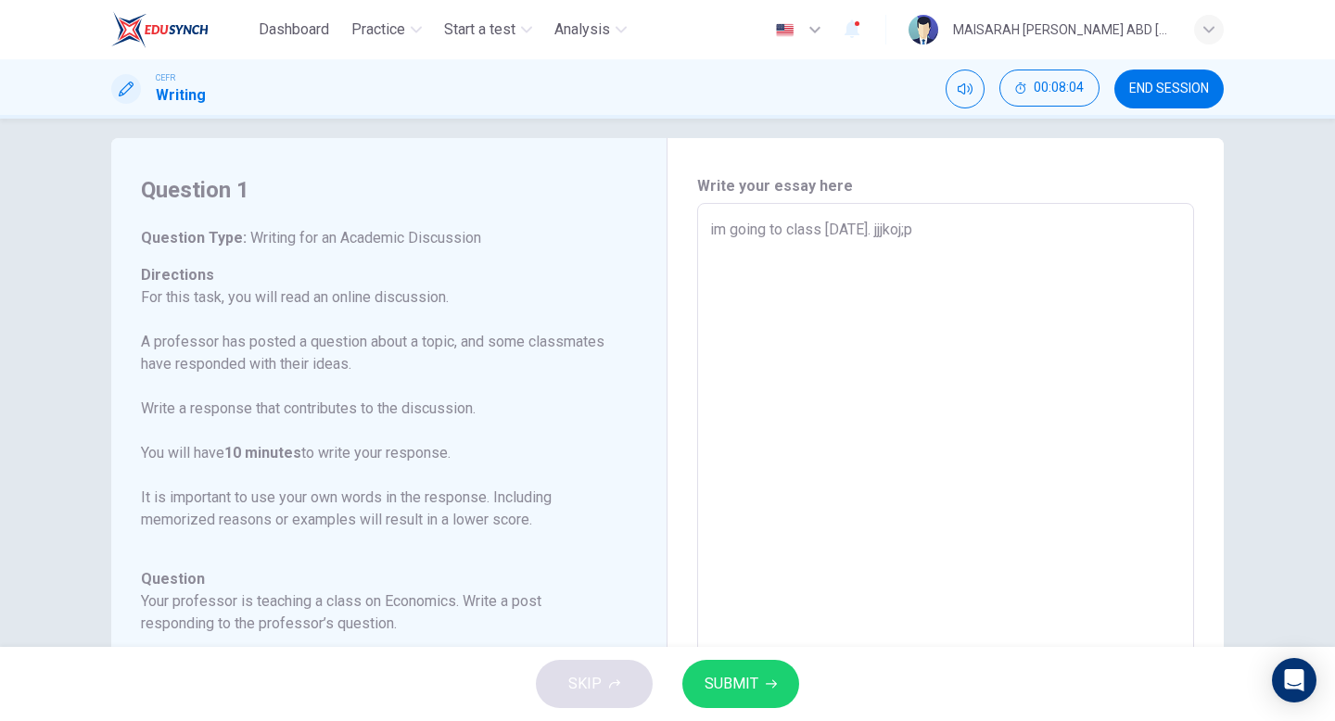
type textarea "x"
type textarea "im going to class today. jjjkoj;"
type textarea "x"
type textarea "im going to class today. jjjkoj"
type textarea "x"
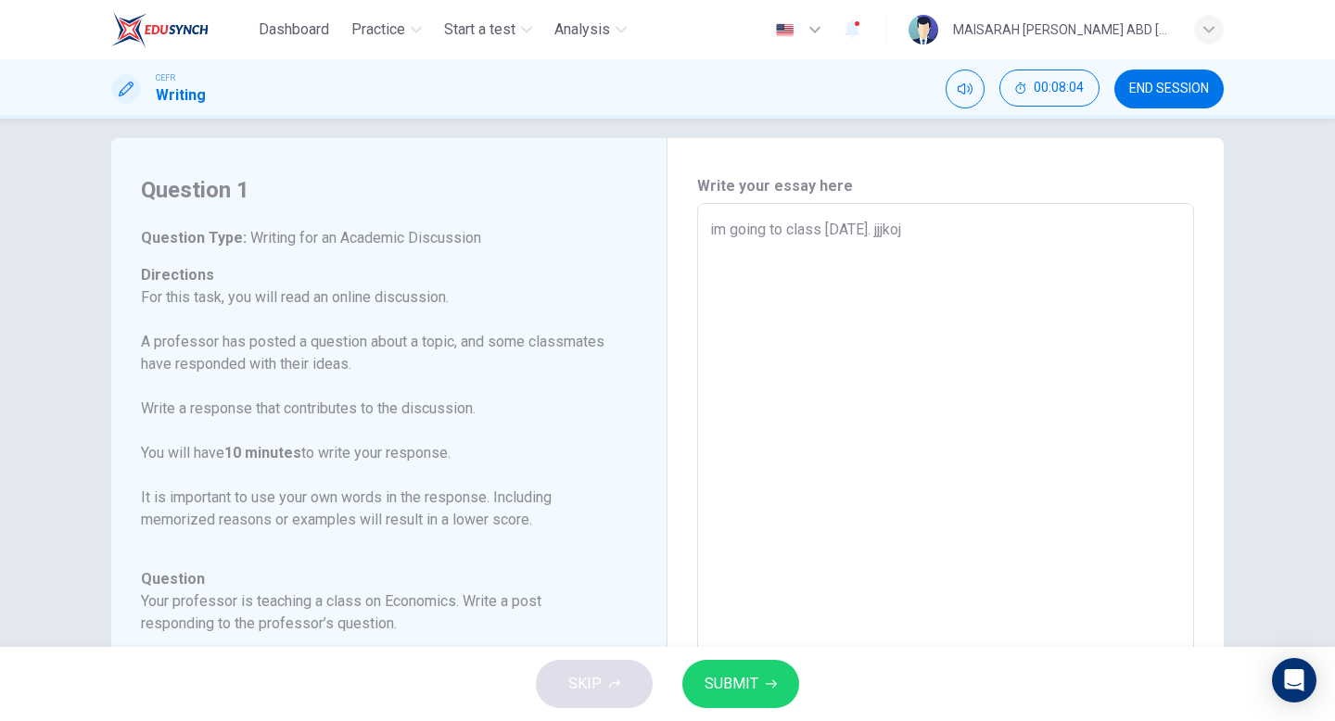
type textarea "im going to class today. jjjko"
type textarea "x"
type textarea "im going to class today. jjjk"
type textarea "x"
type textarea "im going to class today. jjj"
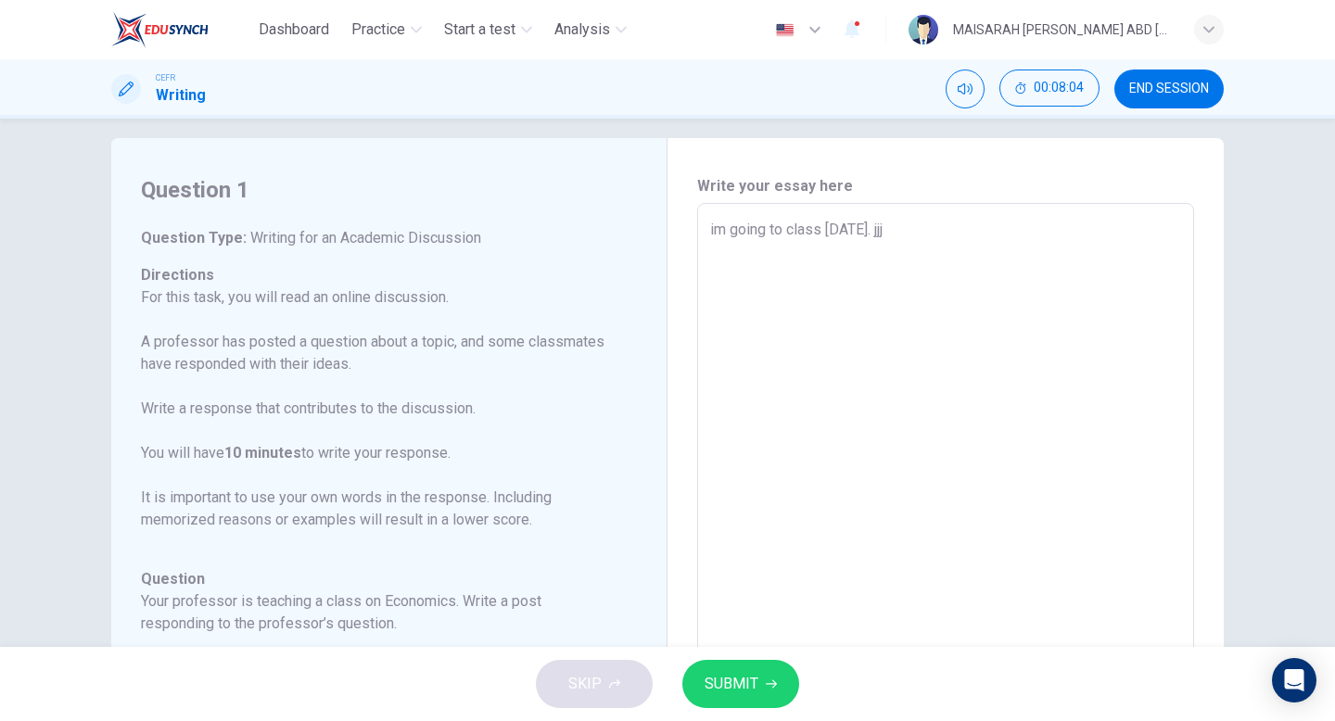
type textarea "x"
type textarea "im going to class today. jj"
type textarea "x"
type textarea "im going to class today. j"
type textarea "x"
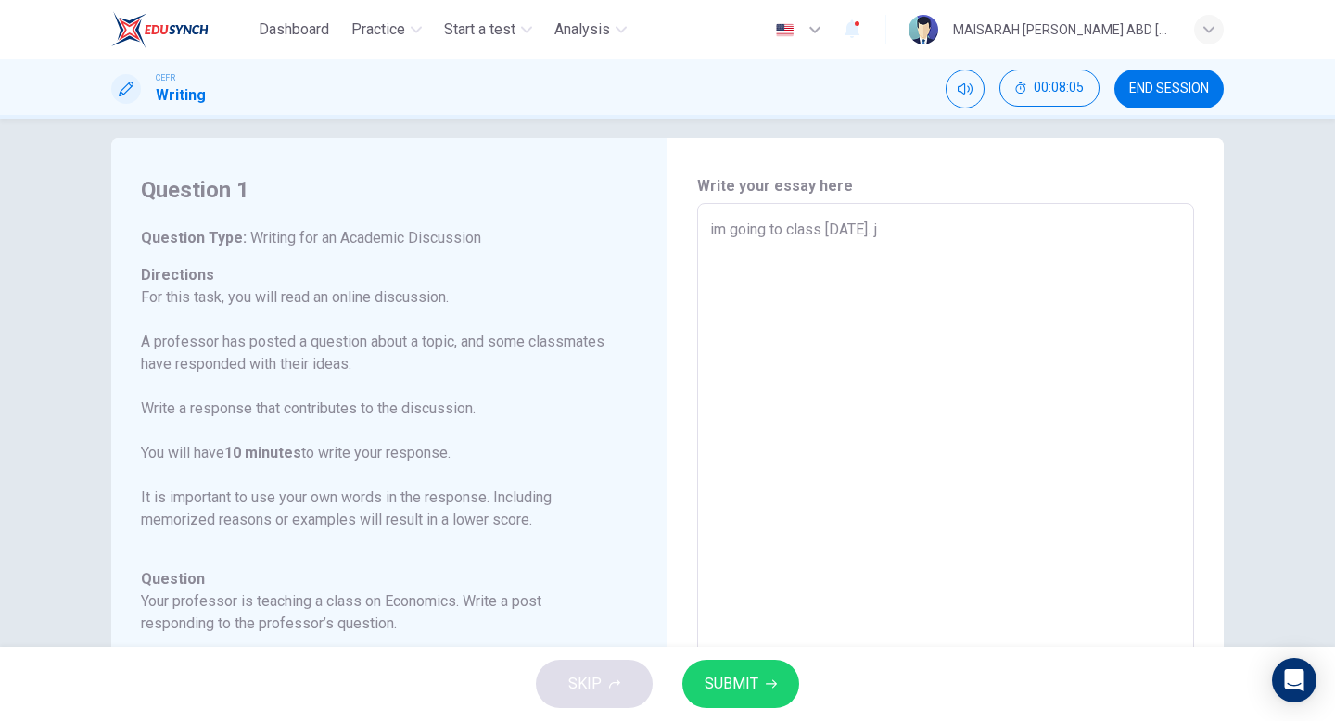
type textarea "im going to class today."
type textarea "x"
type textarea "im going to class today. h"
type textarea "x"
type textarea "im going to class today. he"
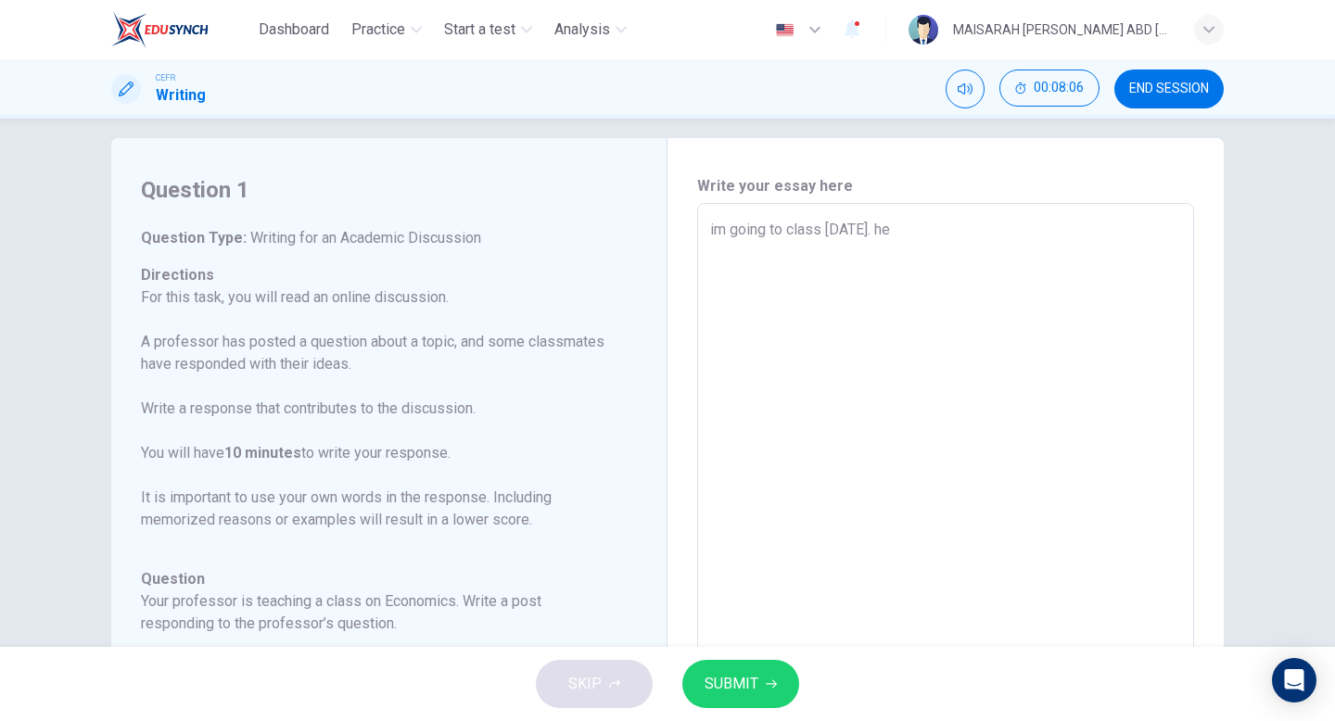
type textarea "x"
type textarea "im going to class today. hel"
type textarea "x"
type textarea "im going to class today. hell"
type textarea "x"
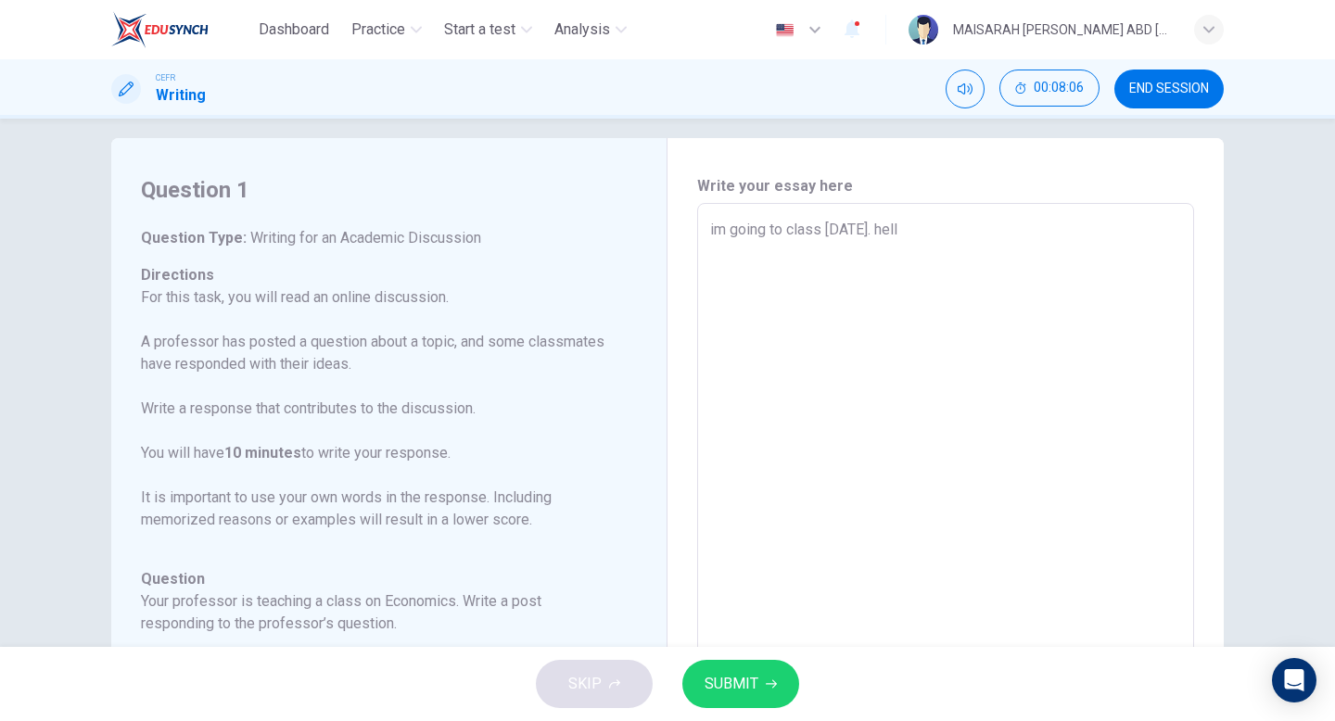
type textarea "im going to class today. hello"
type textarea "x"
type textarea "im going to class today. hello"
type textarea "x"
type textarea "im going to class today. hello m"
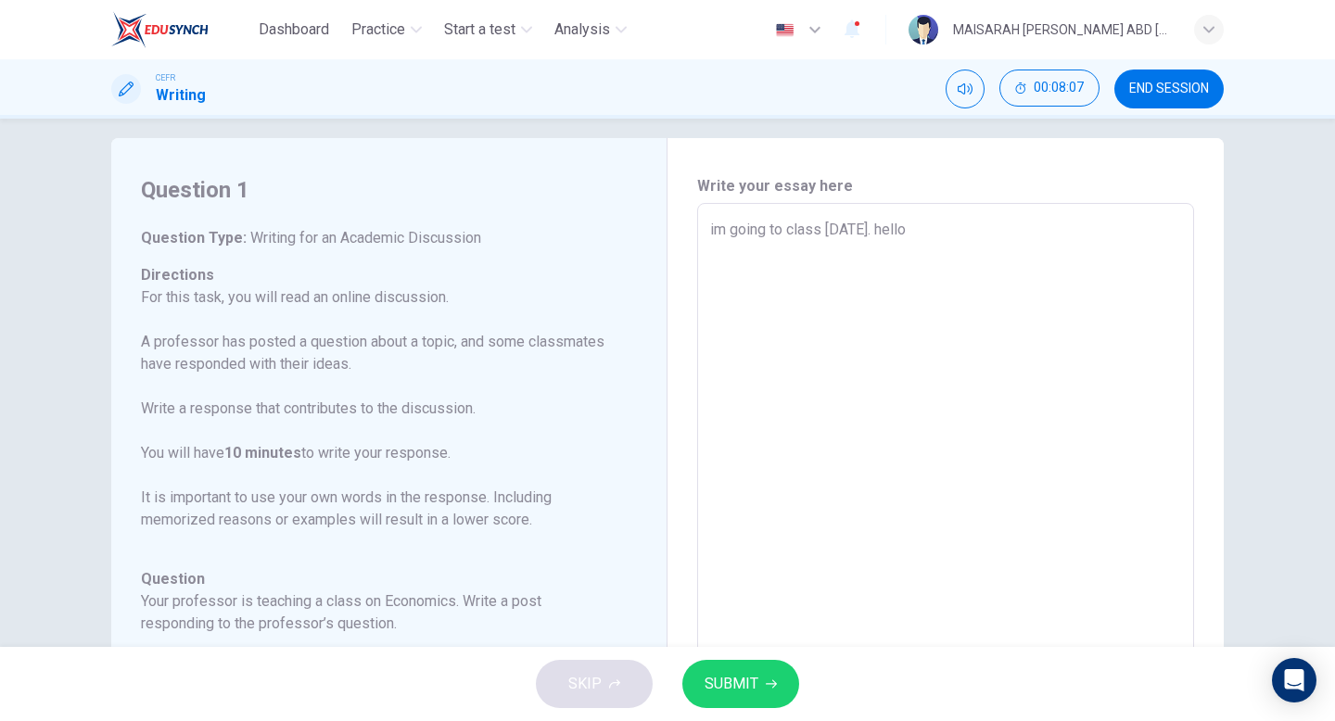
type textarea "x"
type textarea "im going to class today. hello my"
type textarea "x"
type textarea "im going to class today. hello my"
type textarea "x"
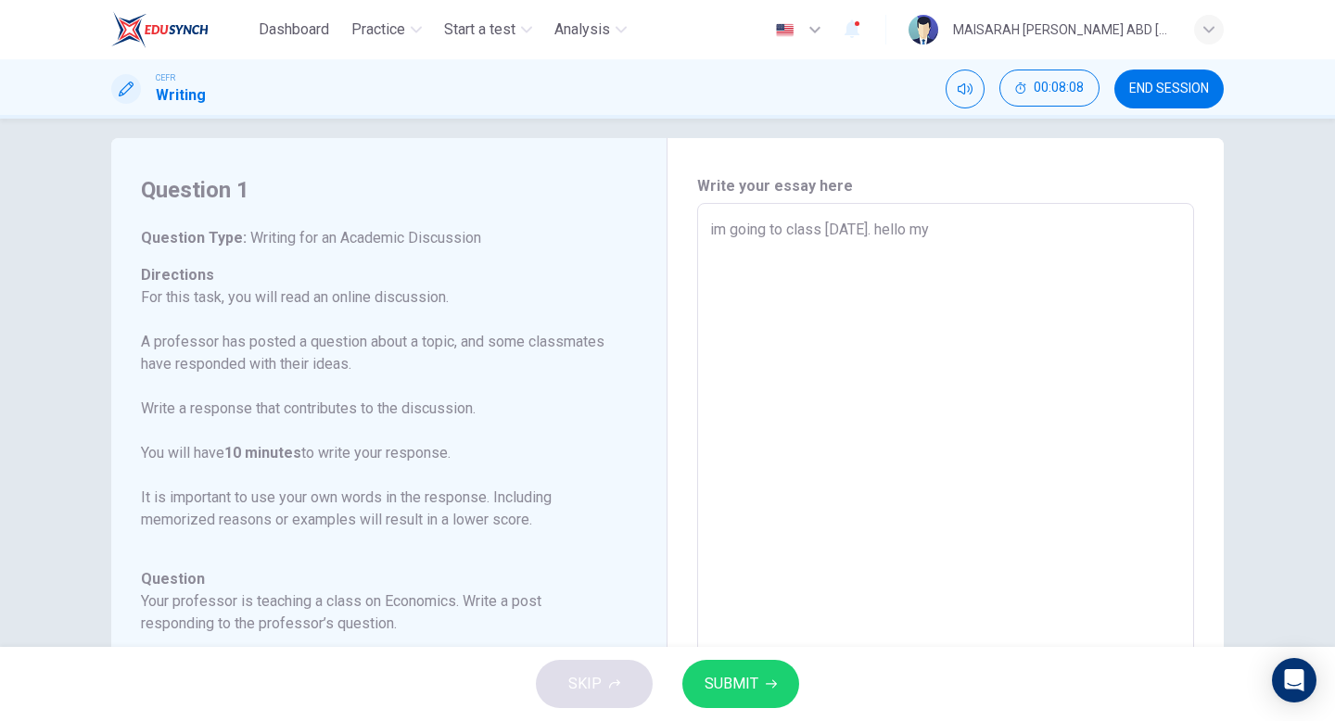
type textarea "im going to class today. hello my n"
type textarea "x"
type textarea "im going to class today. hello my na"
type textarea "x"
type textarea "im going to class today. hello my nam"
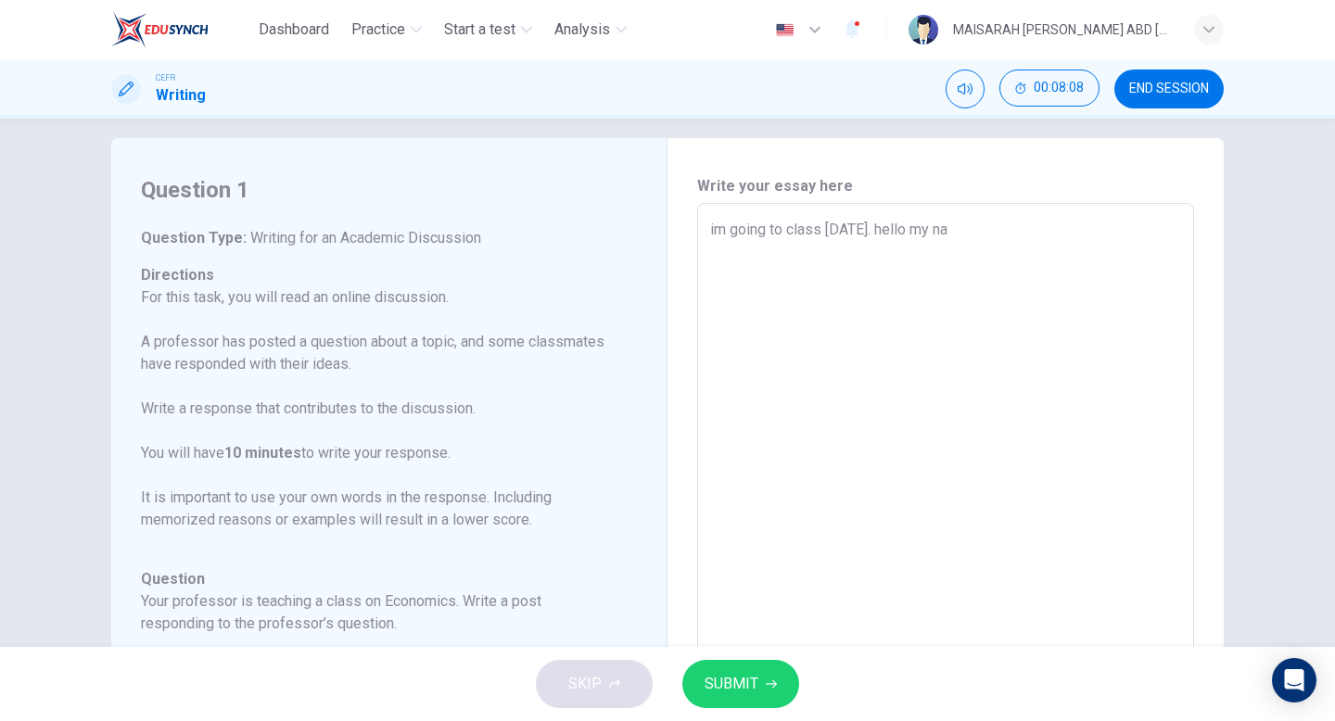
type textarea "x"
type textarea "im going to class today. hello my name"
type textarea "x"
type textarea "im going to class today. hello my names"
type textarea "x"
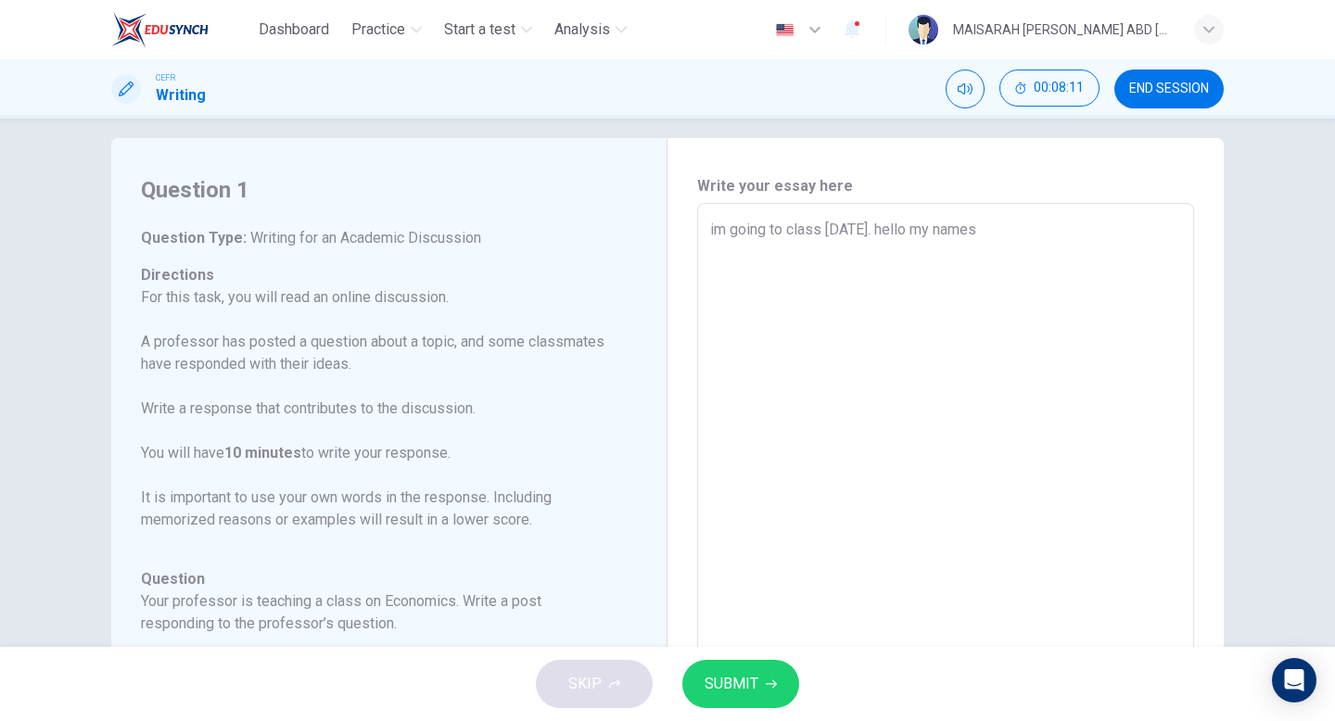
type textarea "im going to class today. hello my namesa"
type textarea "x"
type textarea "im going to class today. hello my namesar"
type textarea "x"
type textarea "im going to class today. hello my namesara"
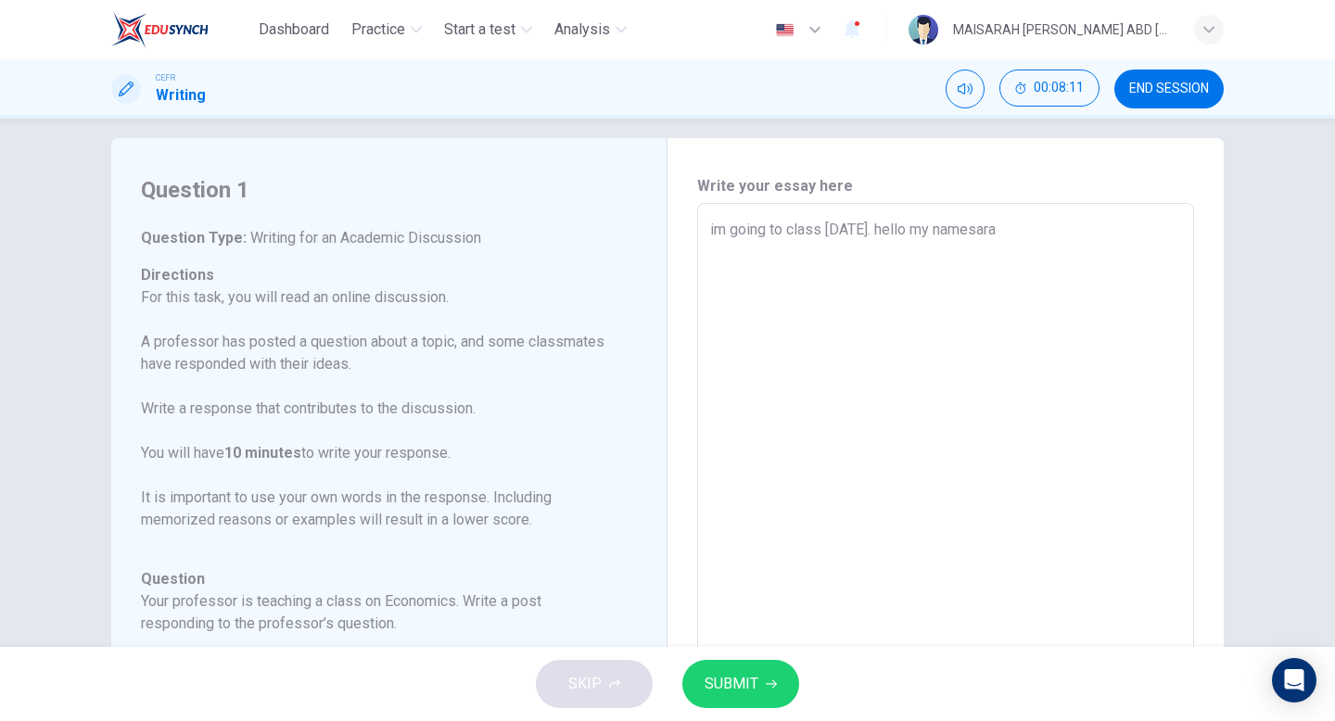
type textarea "x"
type textarea "im going to class today. hello my namesar"
type textarea "x"
type textarea "im going to class today. hello my namesa"
type textarea "x"
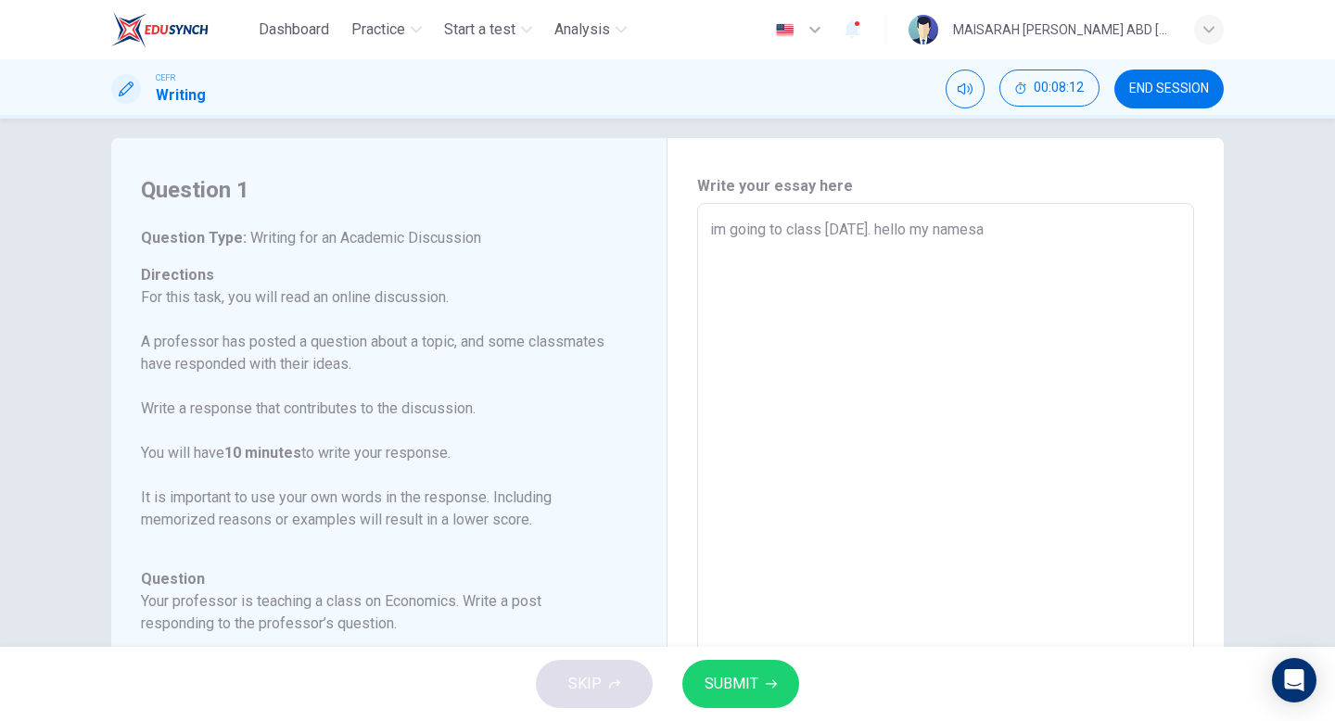
type textarea "im going to class today. hello my names"
type textarea "x"
type textarea "im going to class today. hello my name"
type textarea "x"
type textarea "im going to class today. hello my name"
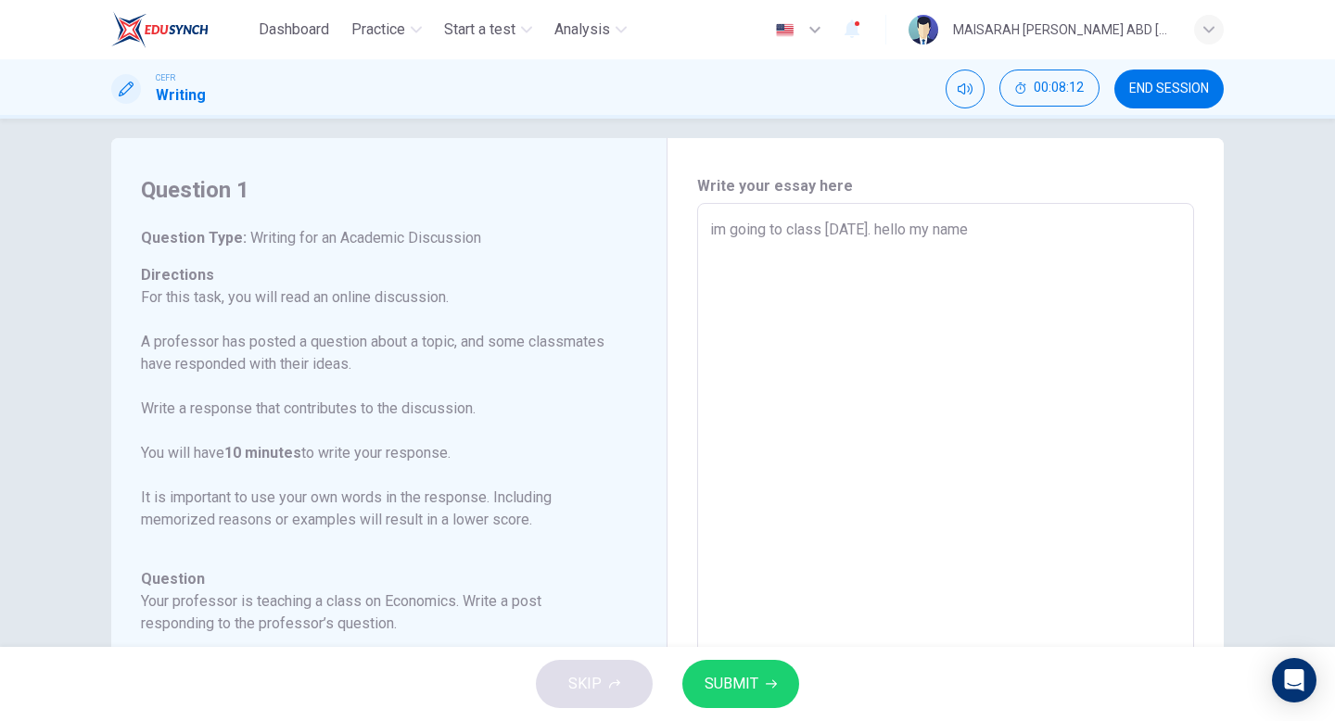
type textarea "x"
click at [1031, 294] on textarea "im going to class today. hello my name sara hello" at bounding box center [945, 513] width 471 height 589
click at [1011, 227] on textarea "im going to class today. hello my name sara hello" at bounding box center [945, 513] width 471 height 589
click at [785, 282] on textarea "im going to class today. hello my name sara hello" at bounding box center [945, 513] width 471 height 589
click at [802, 237] on textarea "im going to class today. hello my name sara hello" at bounding box center [945, 513] width 471 height 589
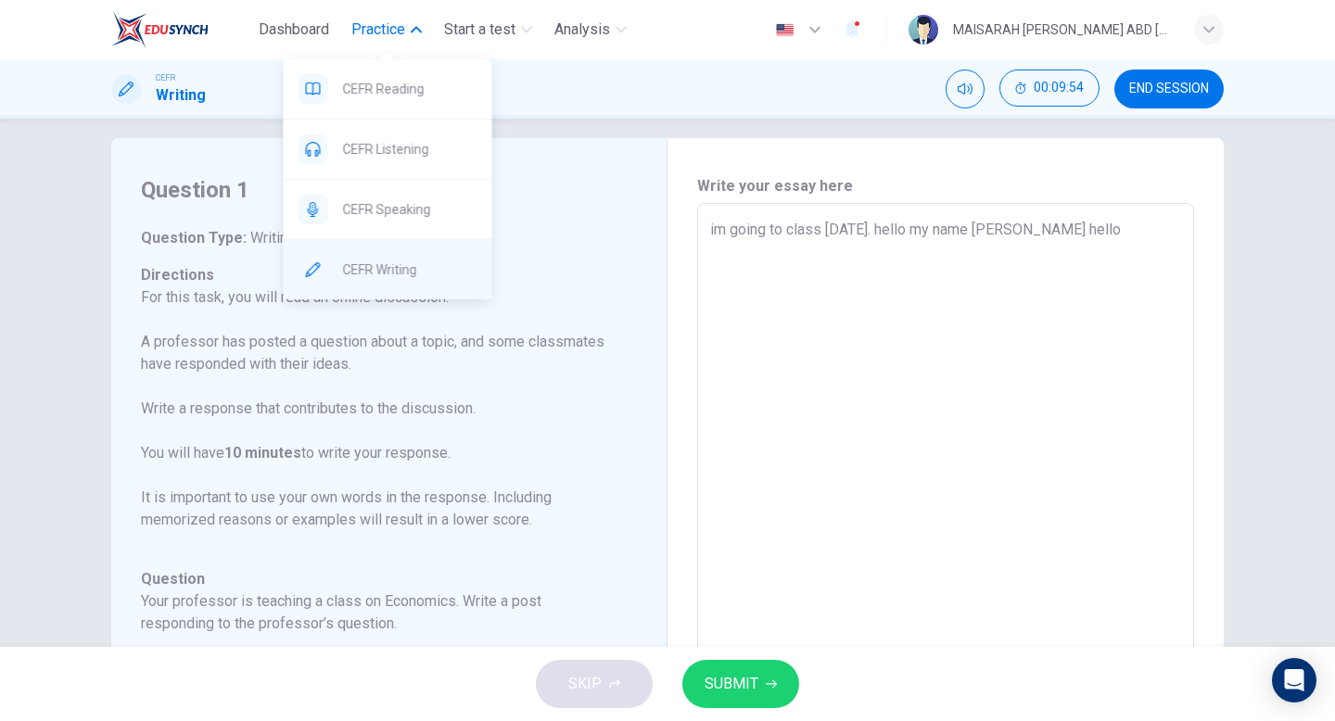
click at [369, 264] on span "CEFR Writing" at bounding box center [410, 270] width 134 height 22
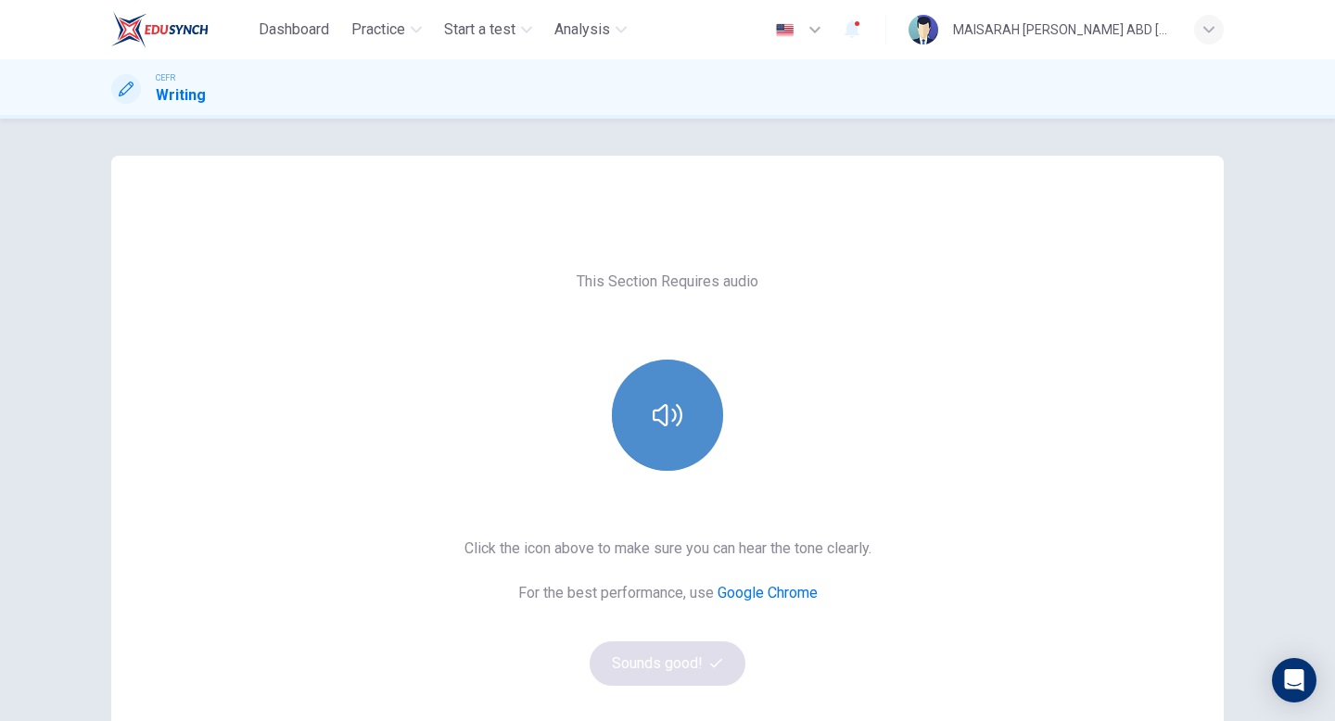
click at [659, 393] on button "button" at bounding box center [667, 415] width 111 height 111
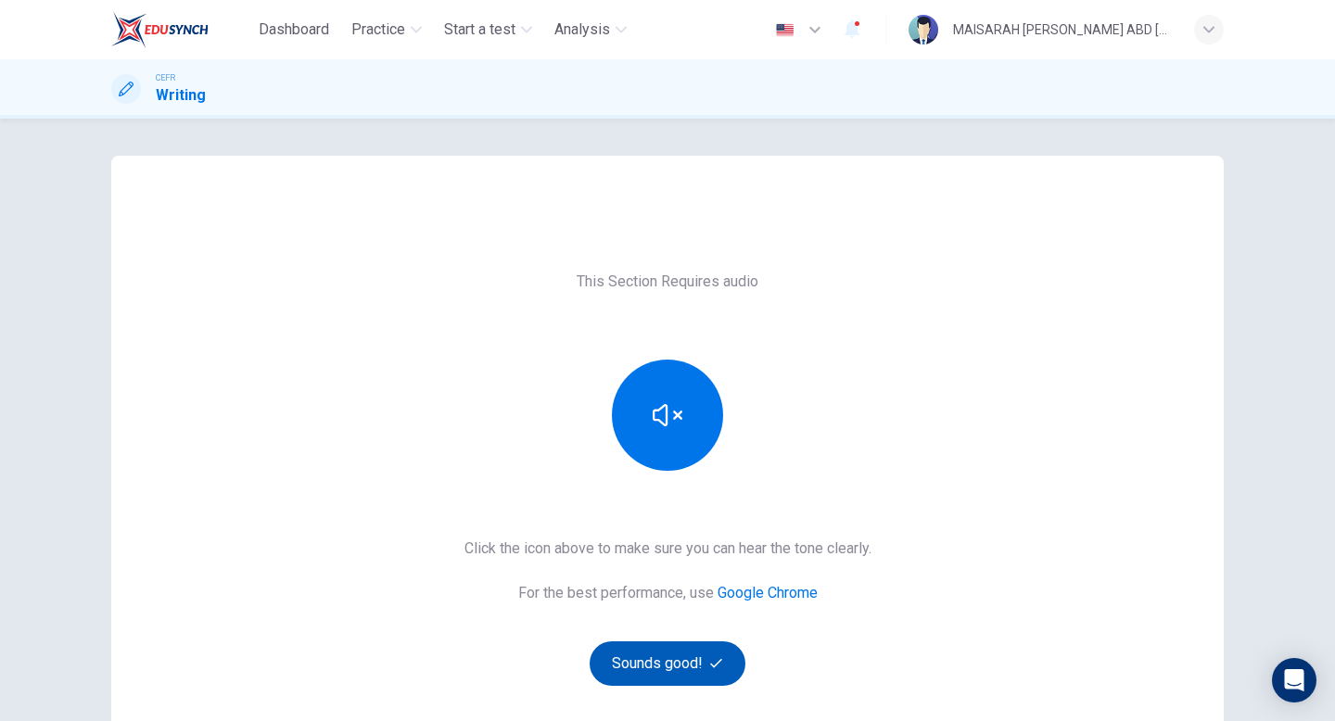
click at [685, 671] on button "Sounds good!" at bounding box center [668, 664] width 156 height 45
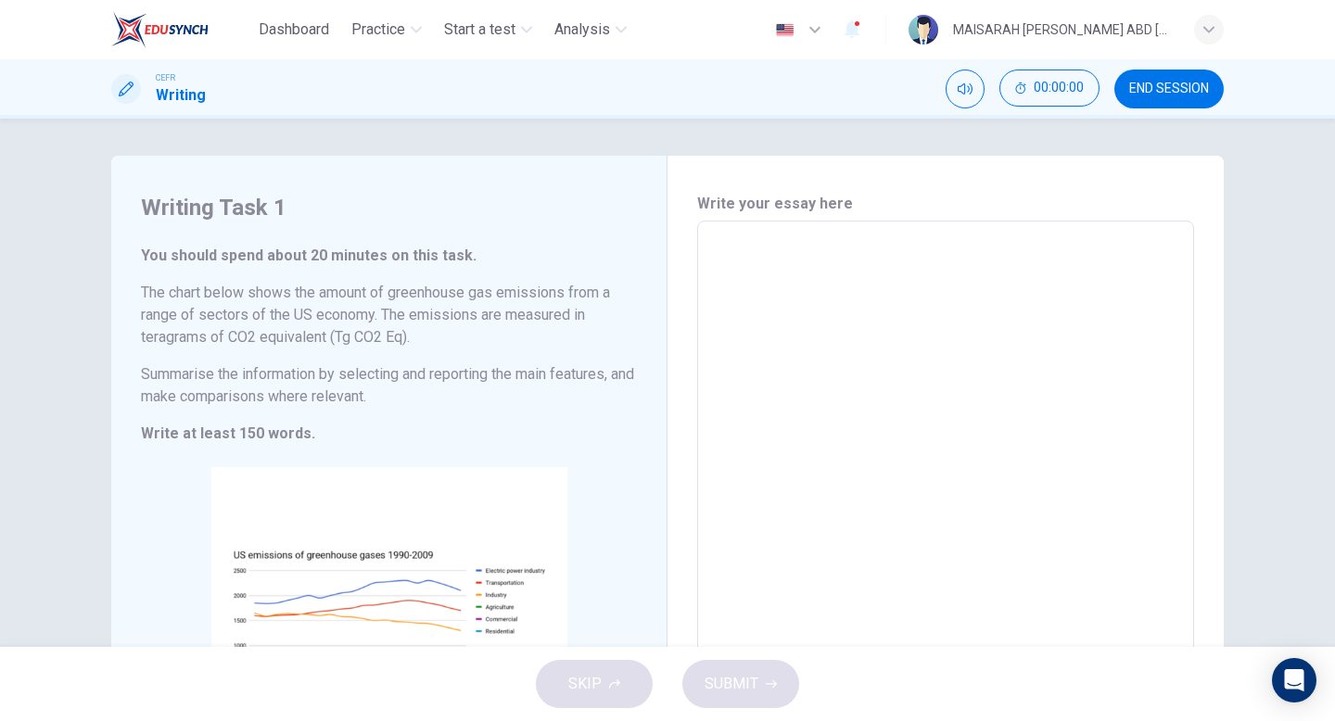
click at [927, 305] on textarea at bounding box center [945, 506] width 471 height 540
type textarea "i"
type textarea "x"
type textarea "im"
type textarea "x"
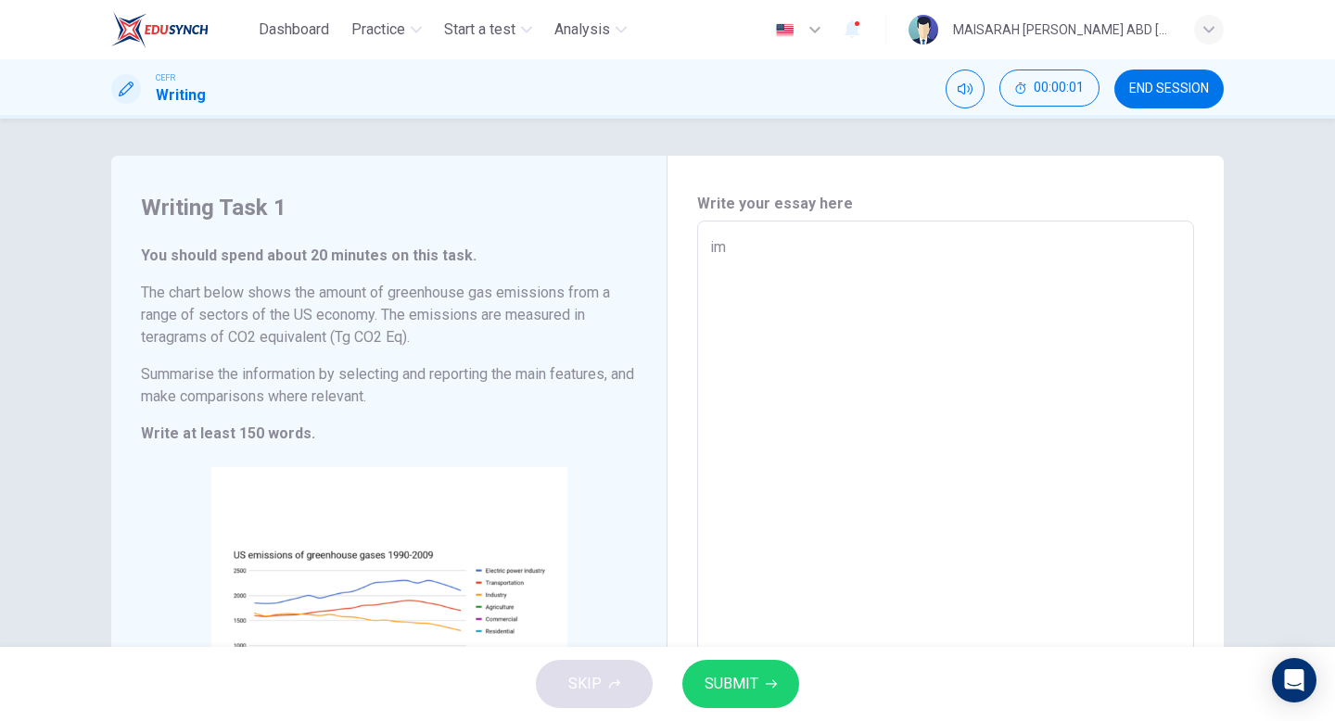
type textarea "im"
type textarea "x"
type textarea "im g"
type textarea "x"
type textarea "im go"
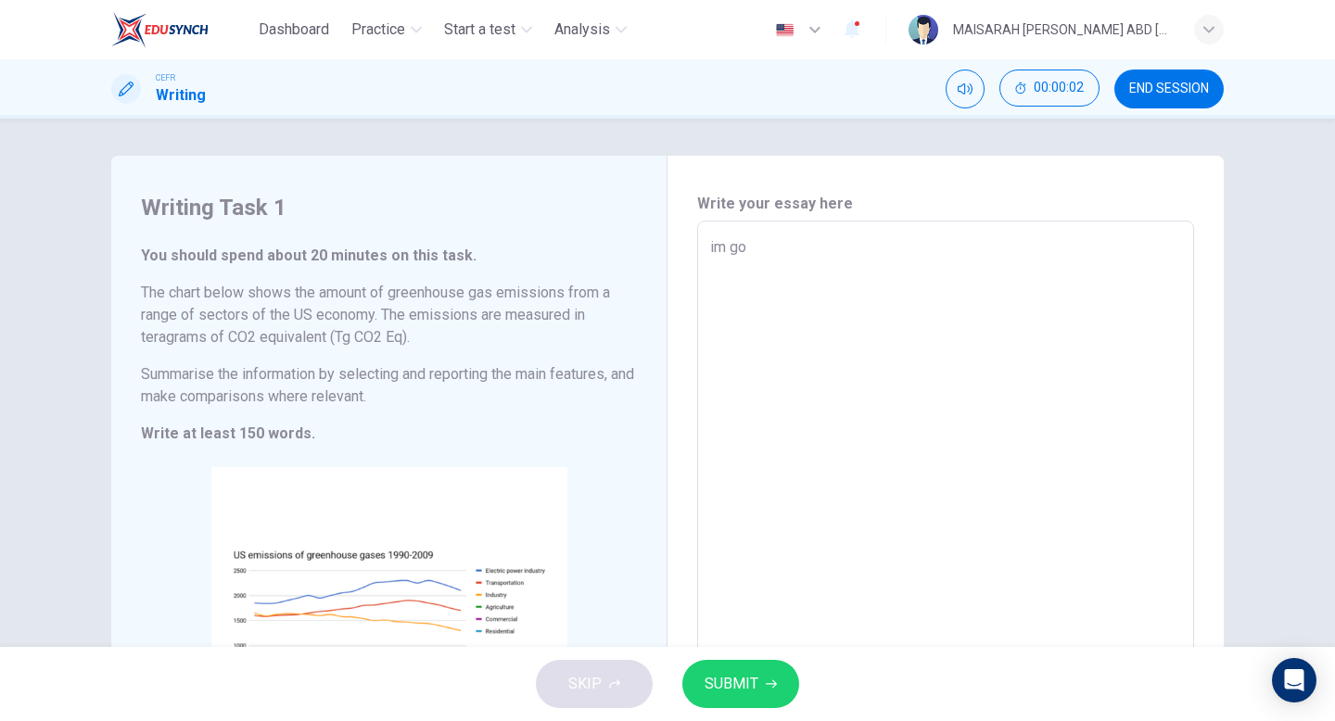
type textarea "x"
type textarea "im goi"
type textarea "x"
type textarea "im goin"
type textarea "x"
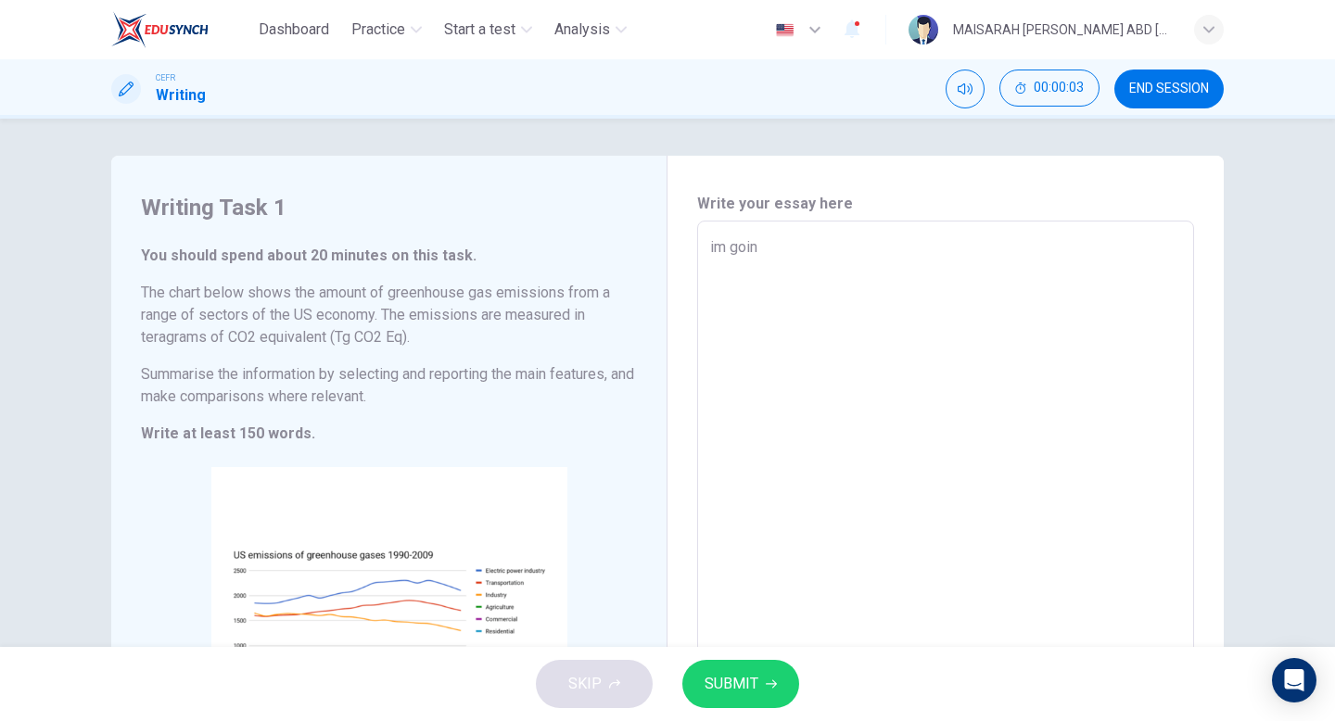
type textarea "im going"
type textarea "x"
type textarea "im going"
type textarea "x"
type textarea "im going t"
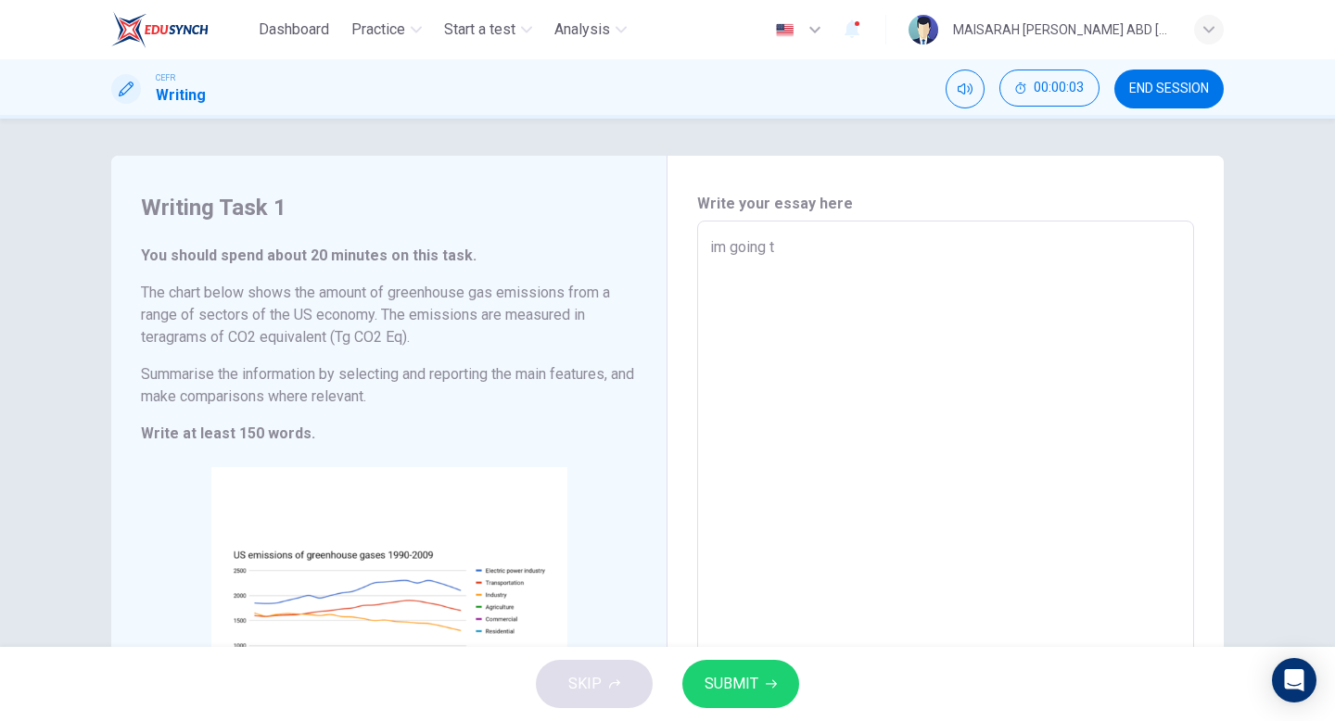
type textarea "x"
type textarea "im going to"
type textarea "x"
type textarea "im going to"
type textarea "x"
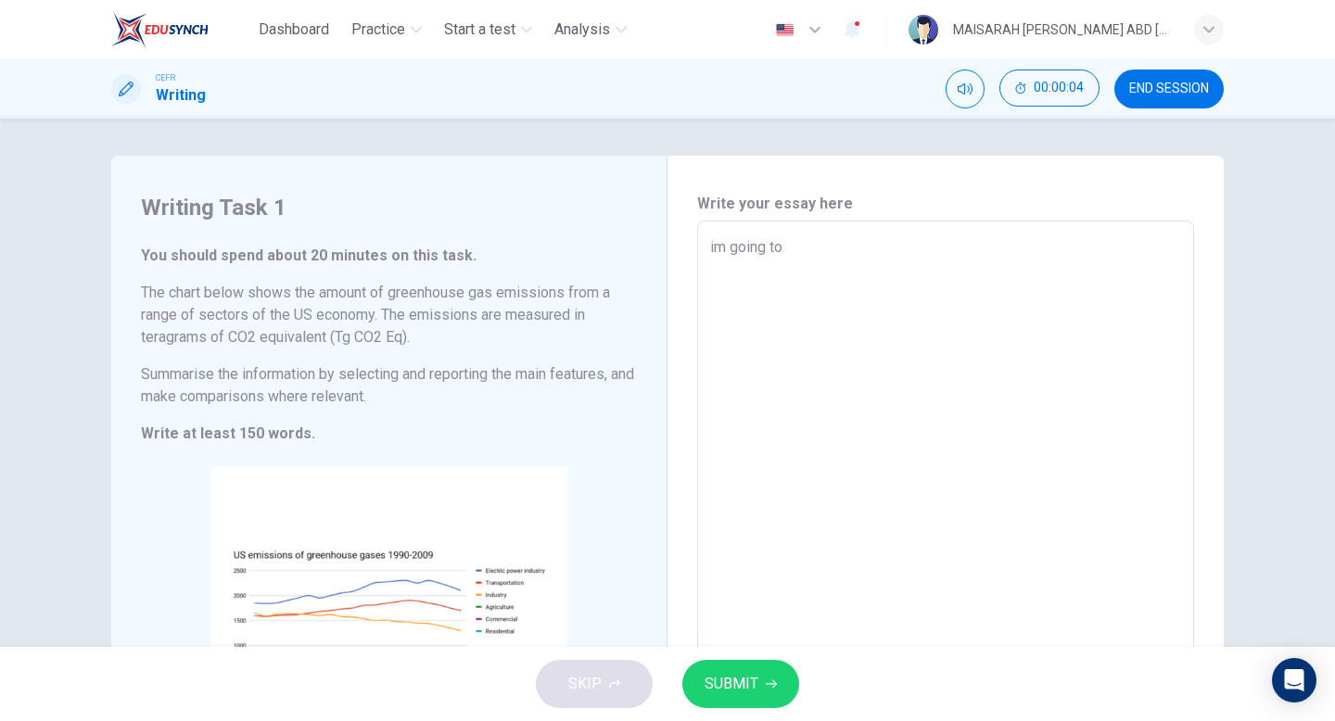
type textarea "im going to s"
type textarea "x"
type textarea "im going to sc"
type textarea "x"
type textarea "im going to sch"
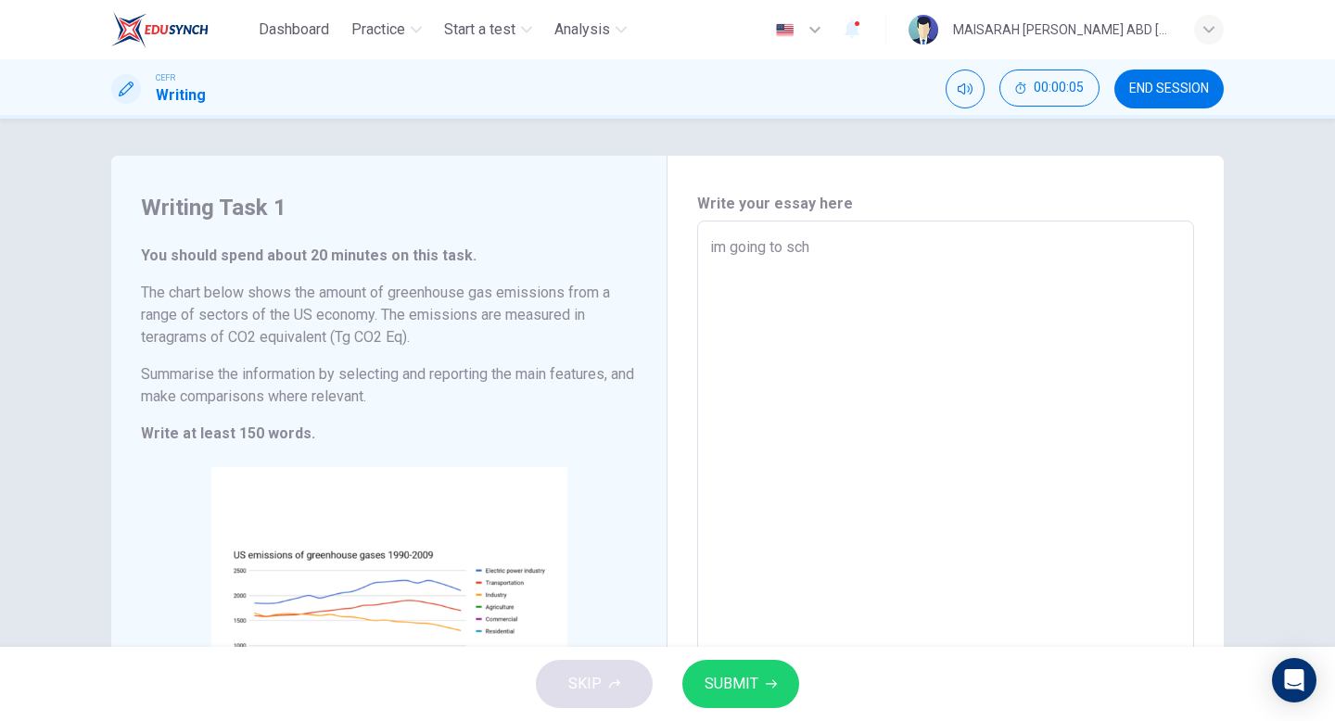
type textarea "x"
type textarea "im going to scho"
type textarea "x"
type textarea "im going to schoo"
type textarea "x"
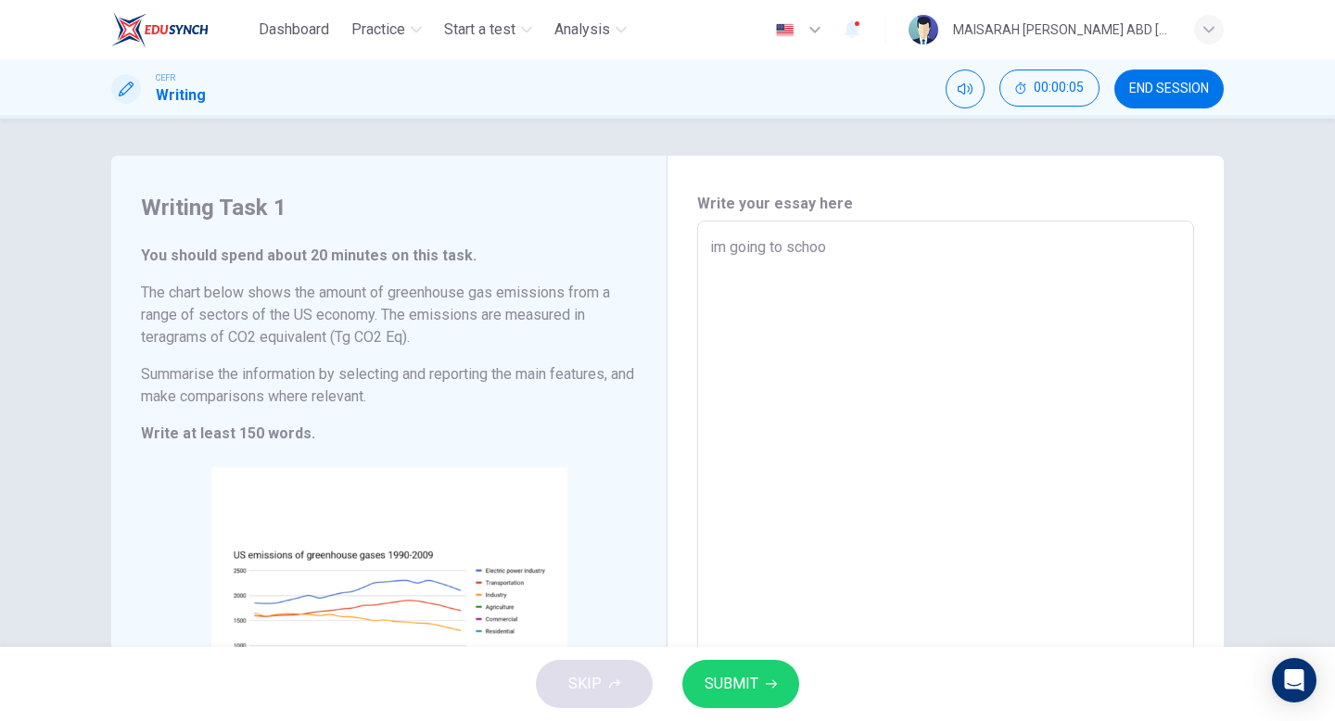
type textarea "im going to school"
type textarea "x"
type textarea "im going to school."
type textarea "x"
type textarea "im going to school."
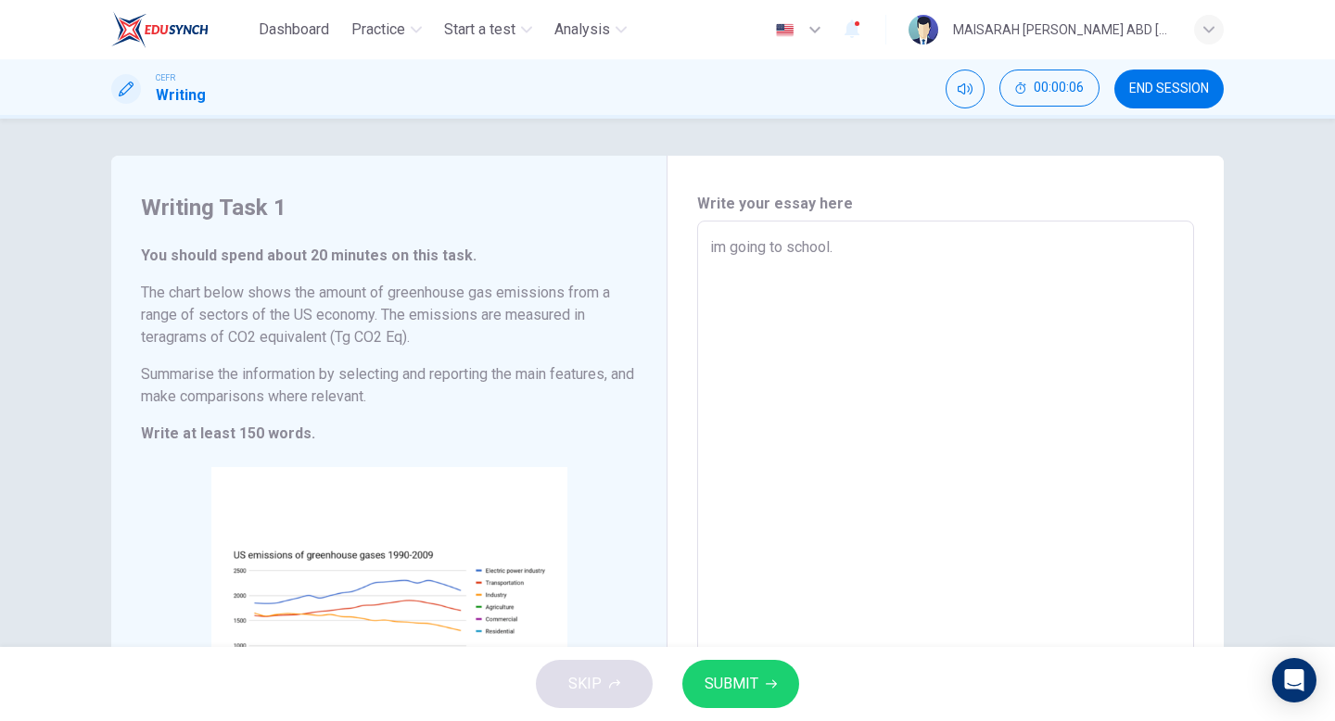
type textarea "x"
type textarea "im going to school. m"
type textarea "x"
type textarea "im going to school. my"
type textarea "x"
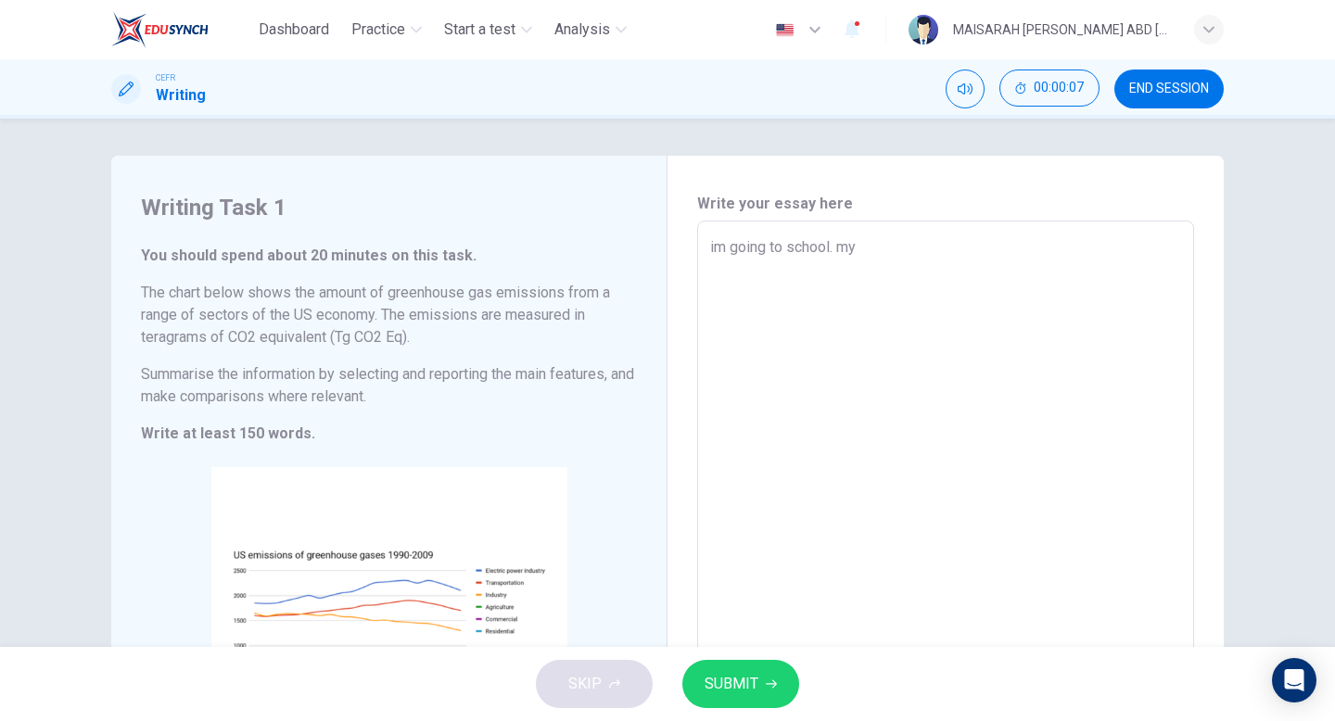
type textarea "im going to school. my"
type textarea "x"
type textarea "im going to school. my n"
type textarea "x"
type textarea "im going to school. my na"
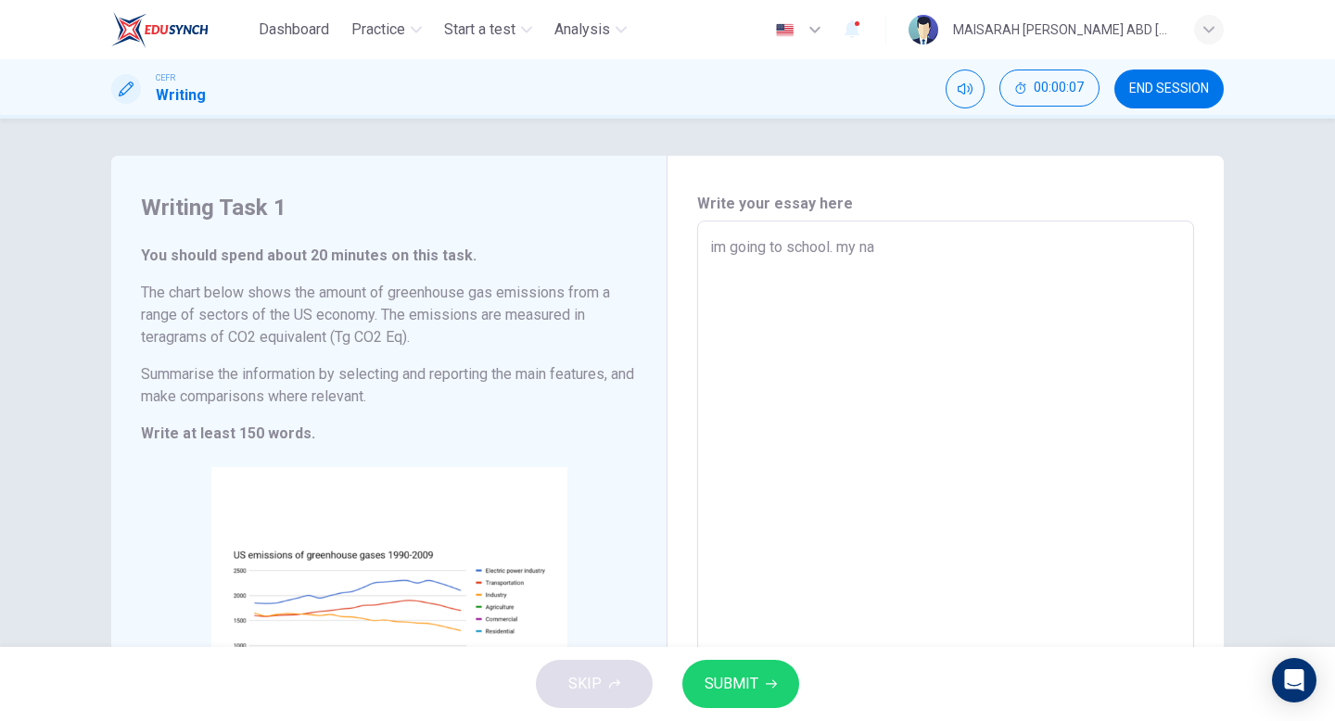
type textarea "x"
type textarea "im going to school. my nam"
type textarea "x"
type textarea "im going to school. my name"
type textarea "x"
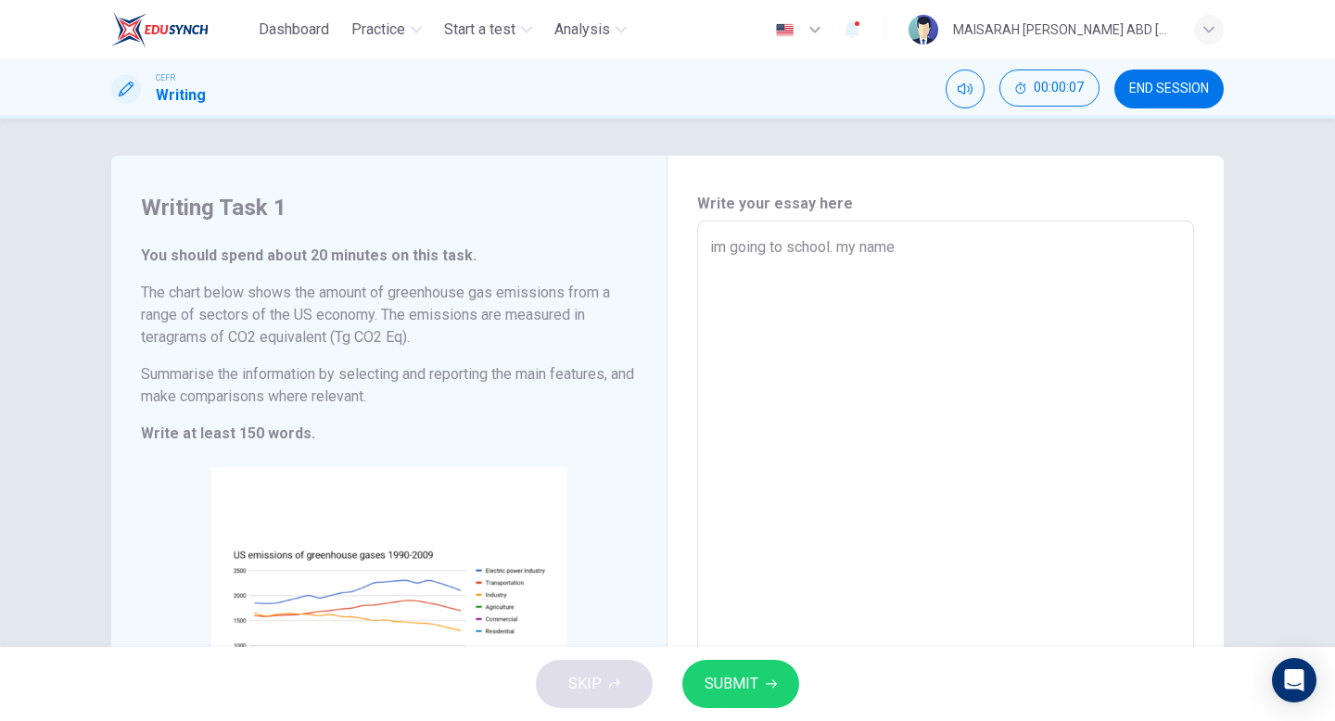
type textarea "im going to school. my name"
type textarea "x"
type textarea "im going to school. my name i"
type textarea "x"
type textarea "im going to school. my name is"
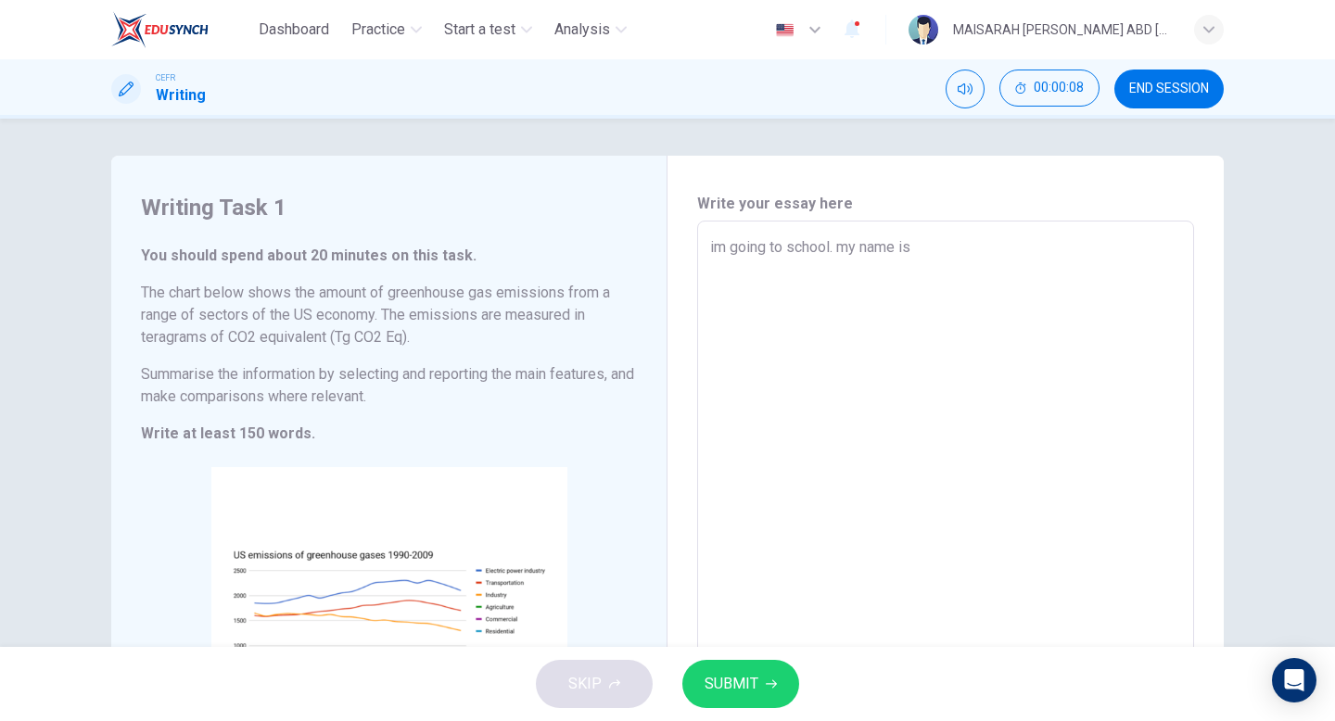
type textarea "x"
type textarea "im going to school. my name is"
type textarea "x"
type textarea "im going to school. my name is m"
type textarea "x"
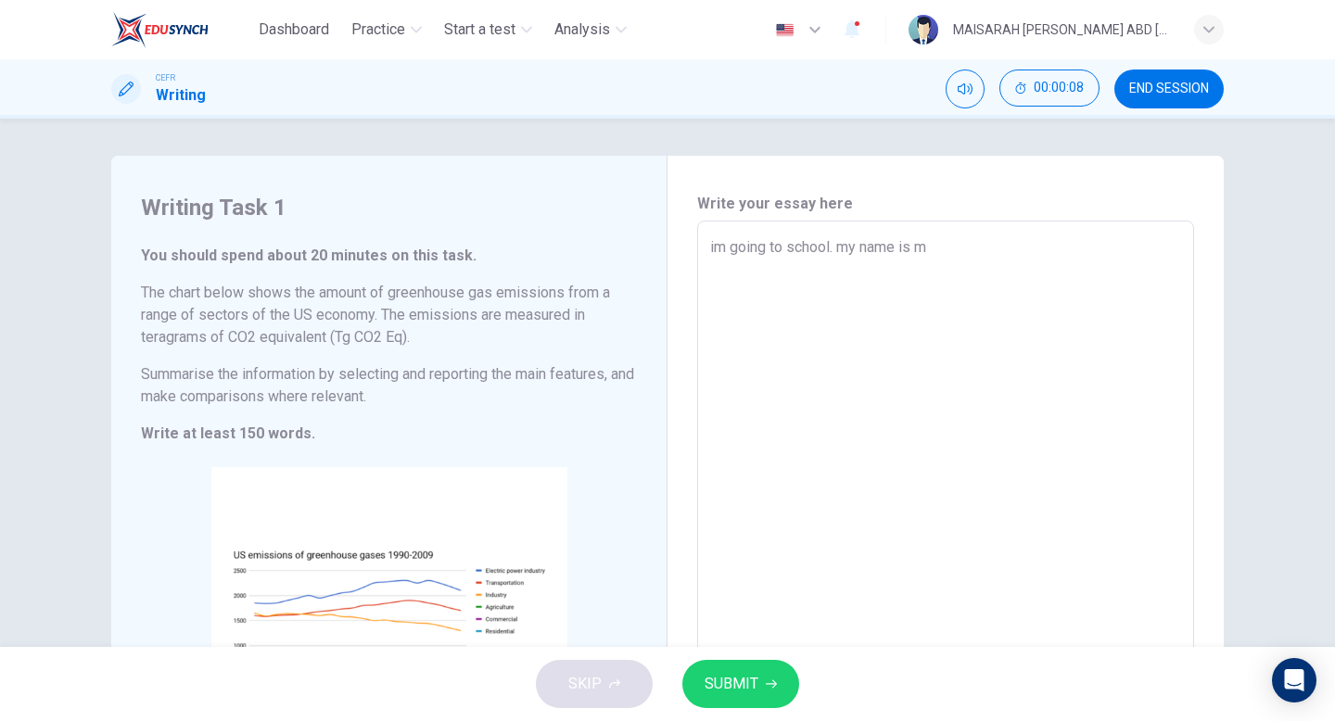
type textarea "im going to school. my name is my"
type textarea "x"
type textarea "im going to school. my name is m"
type textarea "x"
type textarea "im going to school. my name is ma"
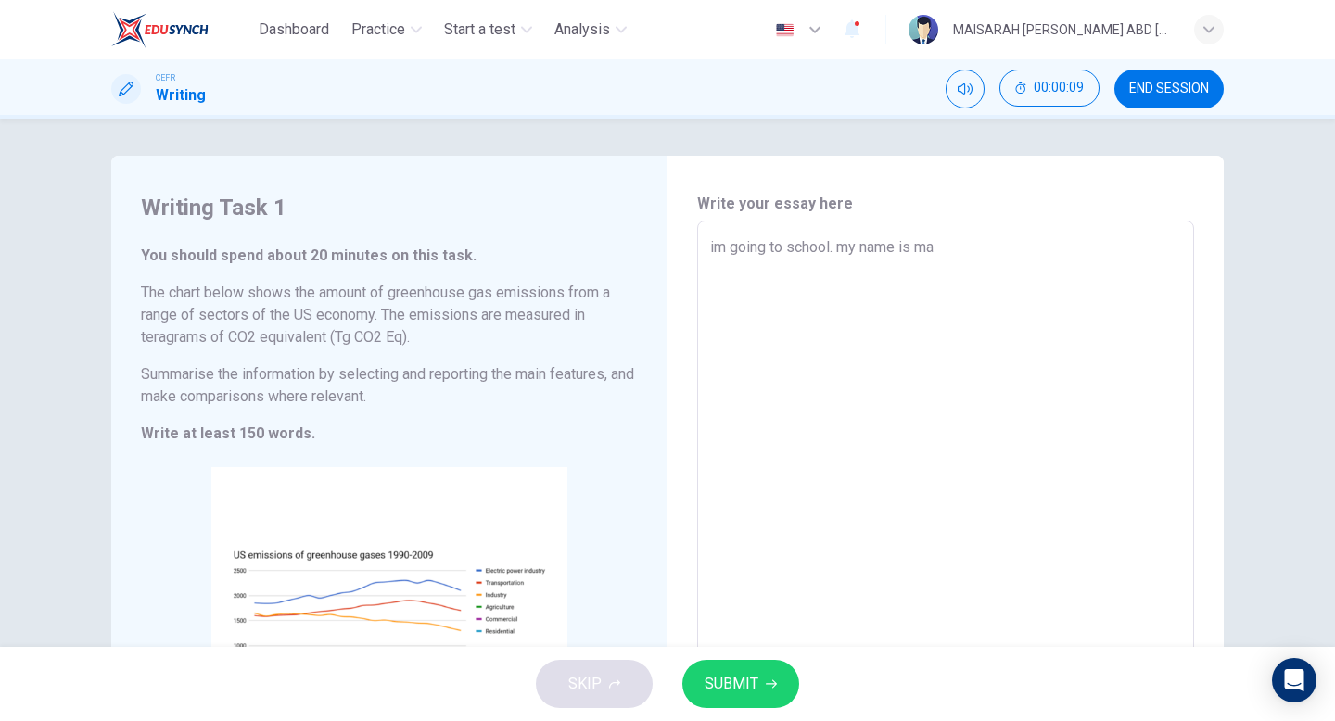
type textarea "x"
type textarea "im going to school. my name is [PERSON_NAME]"
type textarea "x"
type textarea "im going to school. my name is mais"
type textarea "x"
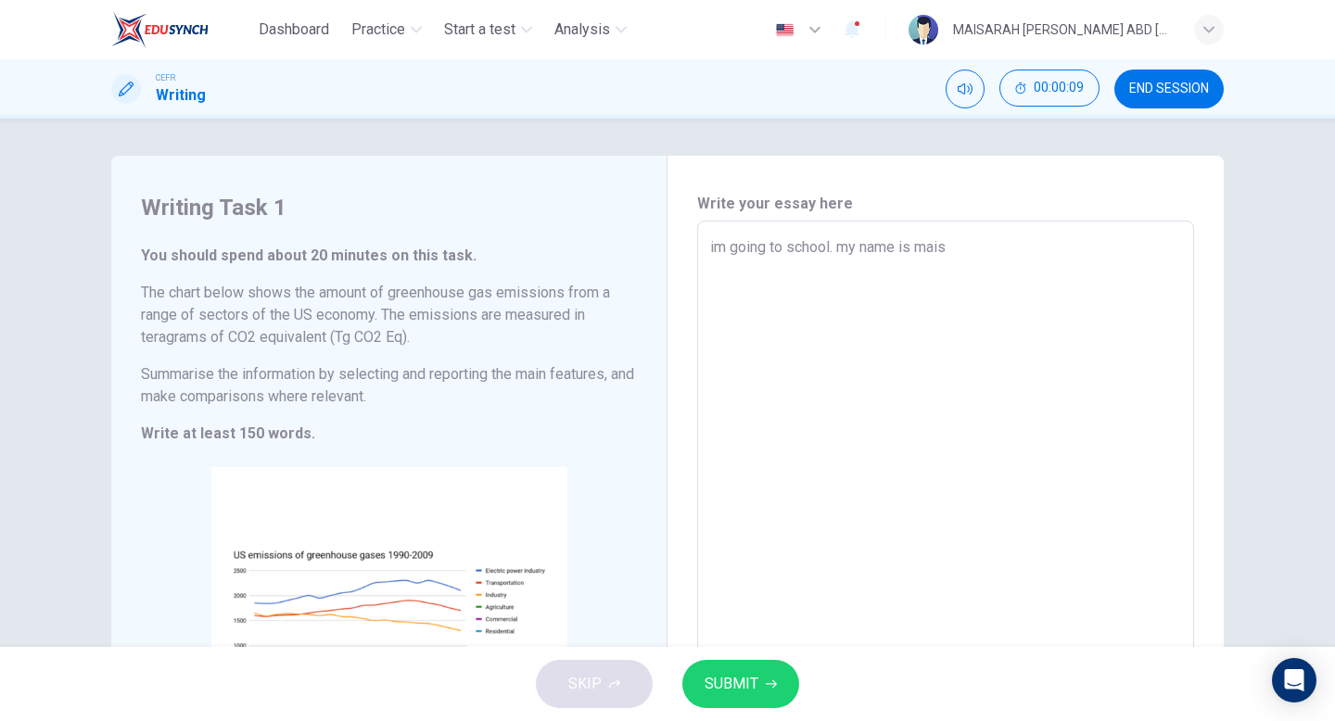
type textarea "im going to school. my name is [PERSON_NAME]"
type textarea "x"
type textarea "im going to school. my name is [GEOGRAPHIC_DATA]"
type textarea "x"
type textarea "im going to school. my name is [GEOGRAPHIC_DATA]"
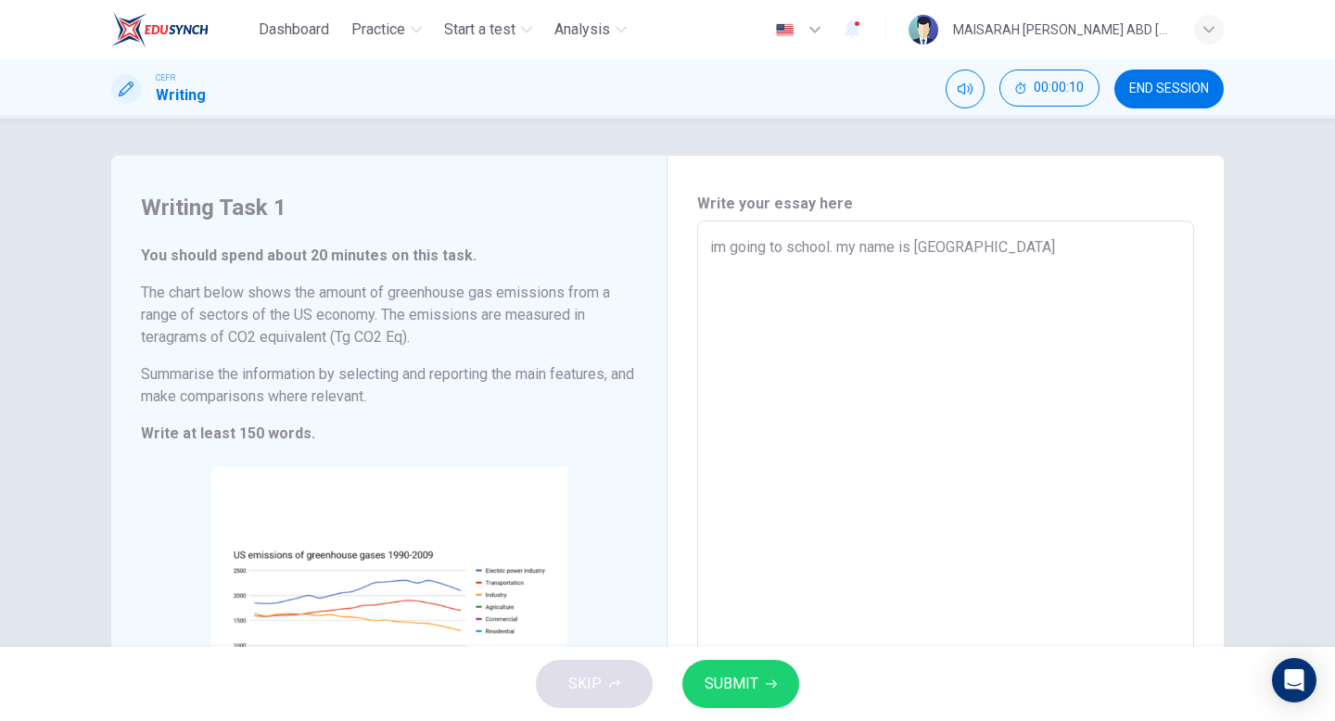
type textarea "x"
click at [910, 278] on textarea "im going to school. my name is [GEOGRAPHIC_DATA]" at bounding box center [945, 506] width 471 height 540
